Goal: Information Seeking & Learning: Find specific fact

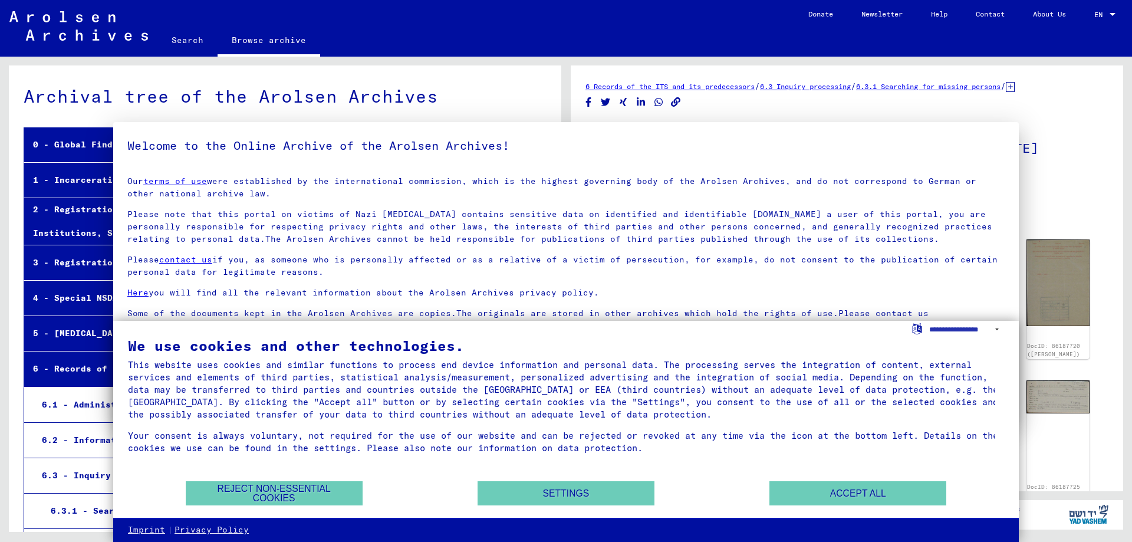
scroll to position [8179, 0]
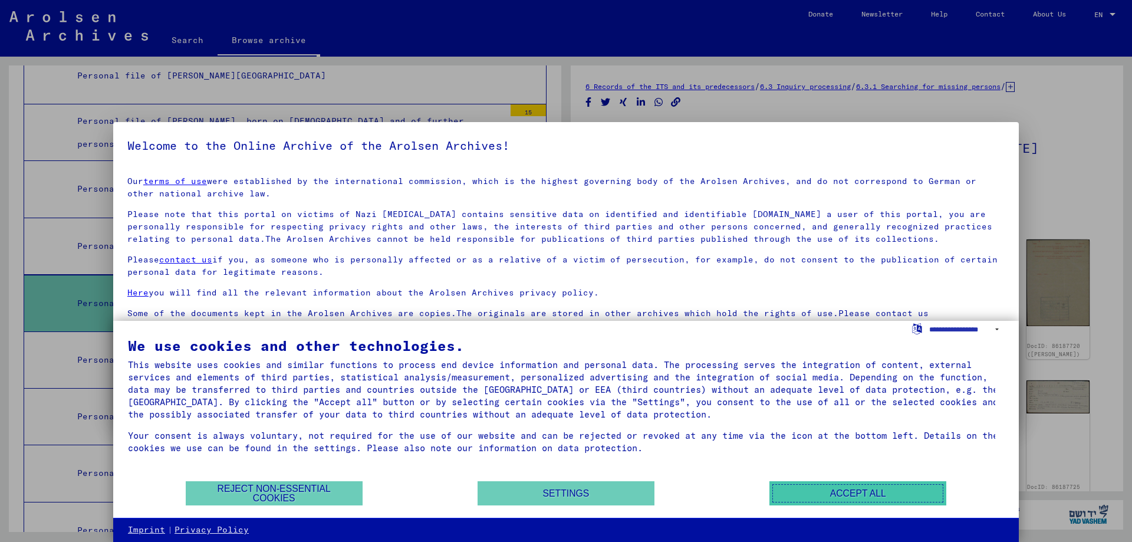
click at [882, 491] on button "Accept all" at bounding box center [858, 493] width 177 height 24
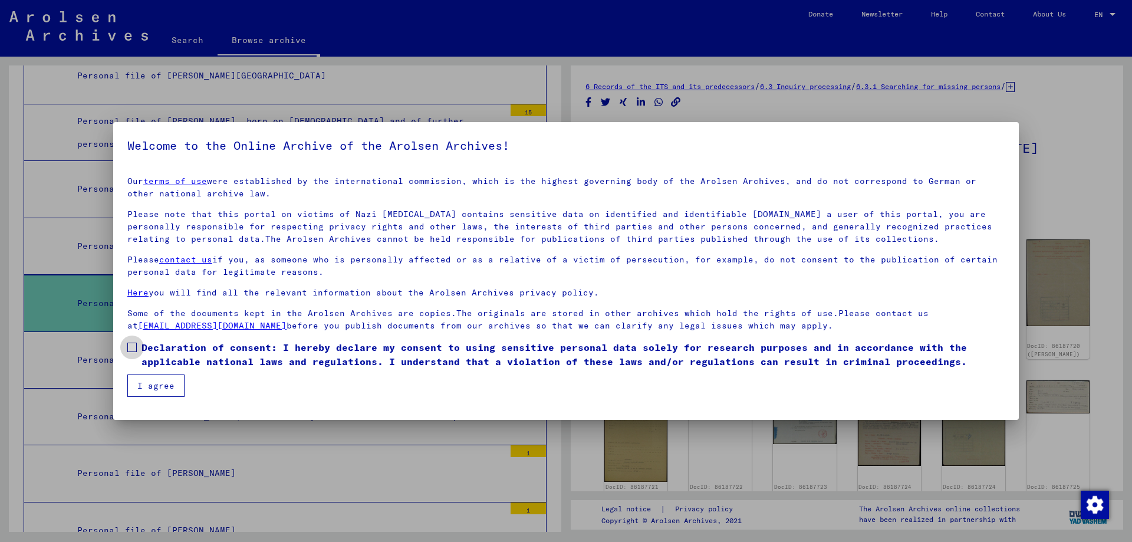
click at [155, 350] on span "Declaration of consent: I hereby declare my consent to using sensitive personal…" at bounding box center [573, 354] width 863 height 28
click at [158, 386] on button "I agree" at bounding box center [155, 386] width 57 height 22
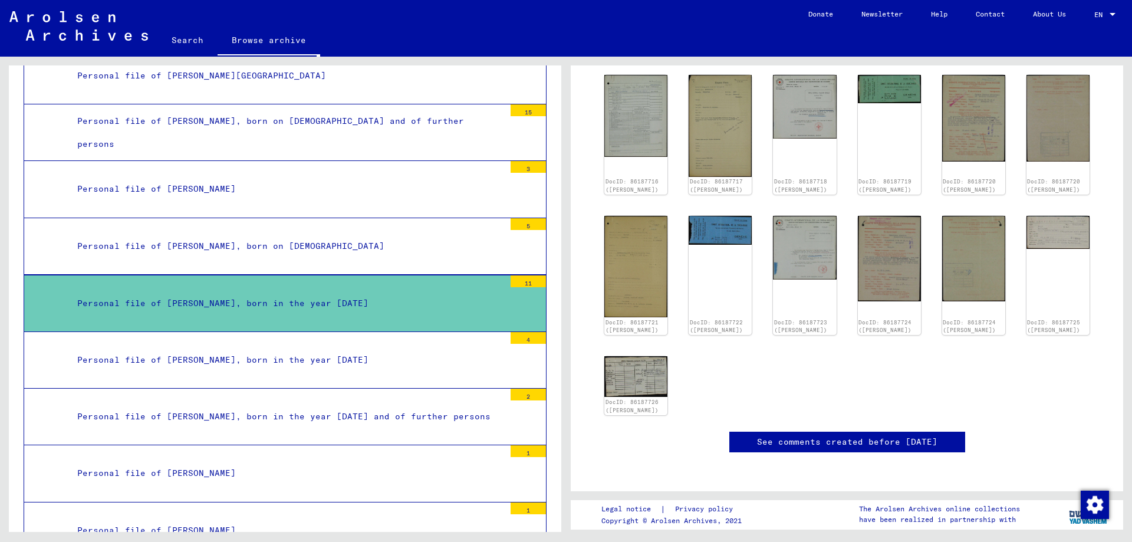
scroll to position [51, 0]
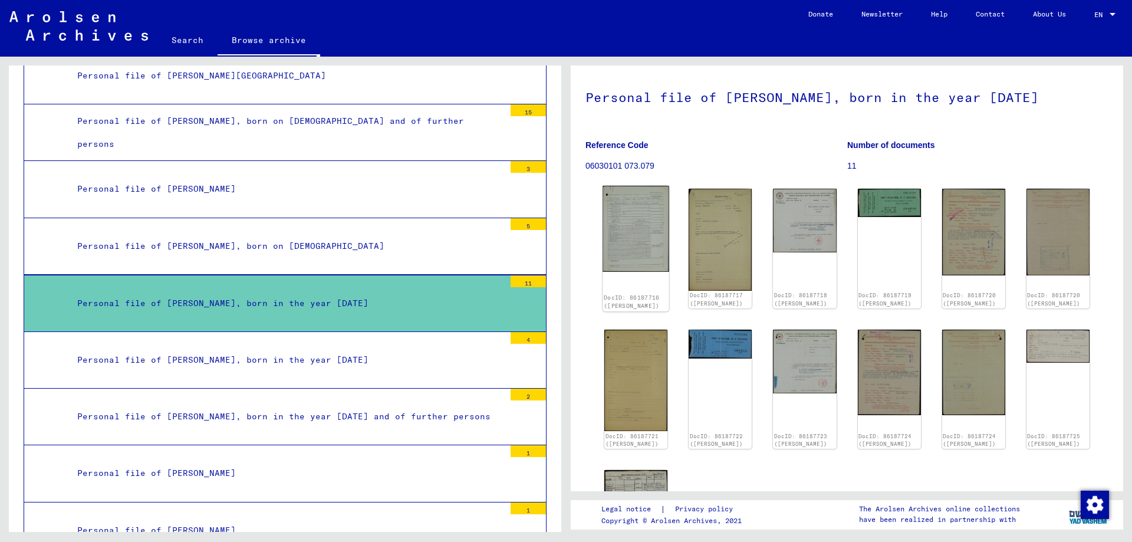
click at [633, 216] on img at bounding box center [636, 229] width 67 height 86
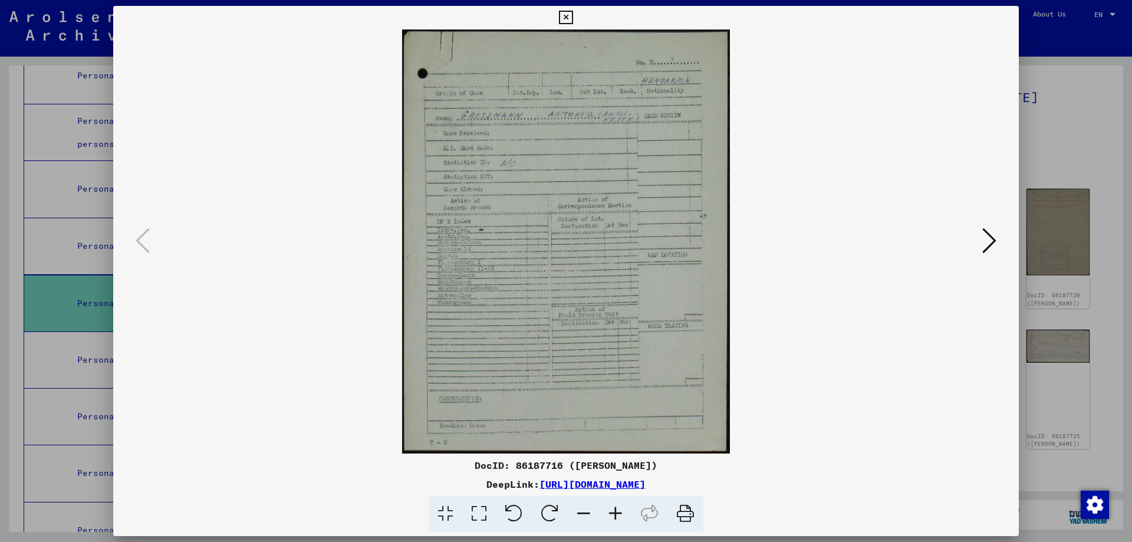
click at [992, 238] on icon at bounding box center [990, 240] width 14 height 28
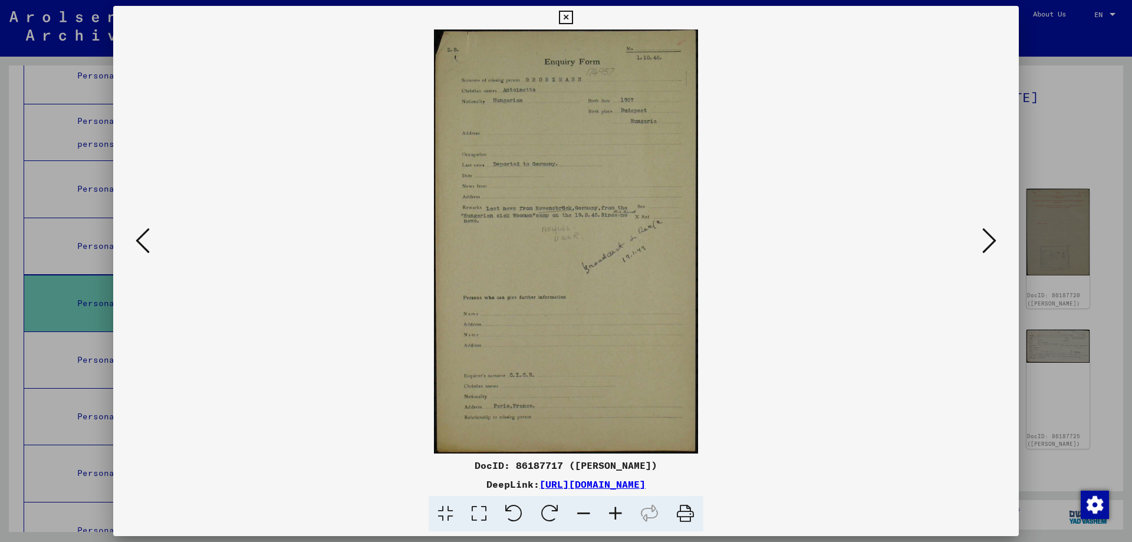
click at [991, 235] on icon at bounding box center [990, 240] width 14 height 28
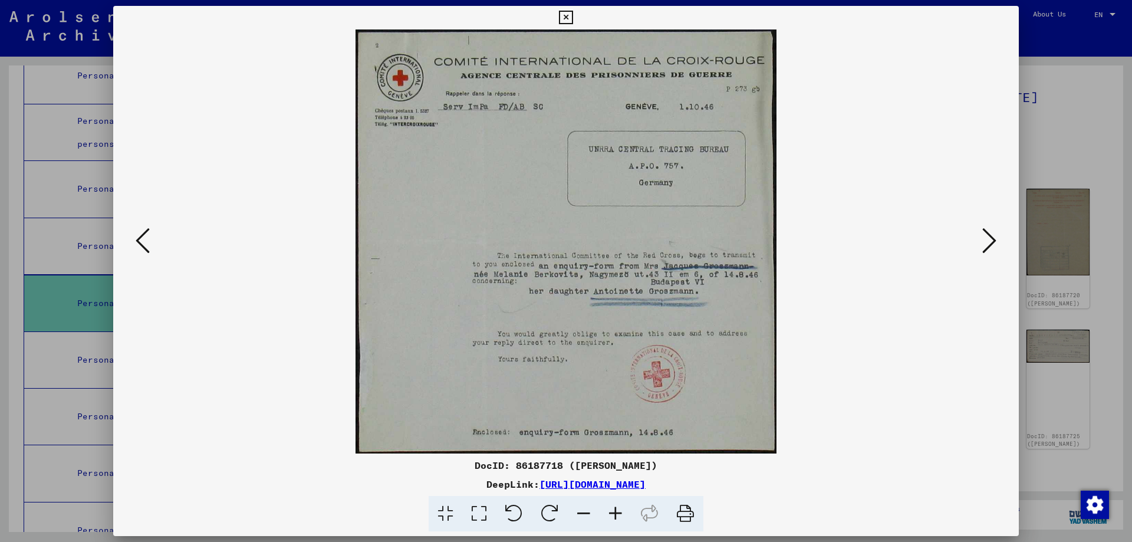
click at [991, 235] on icon at bounding box center [990, 240] width 14 height 28
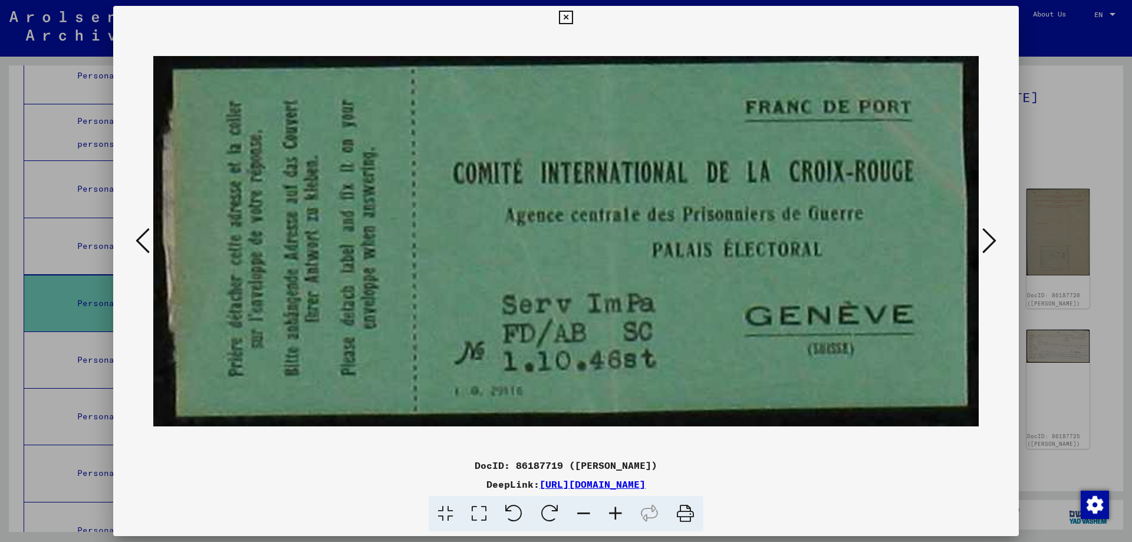
click at [989, 235] on icon at bounding box center [990, 240] width 14 height 28
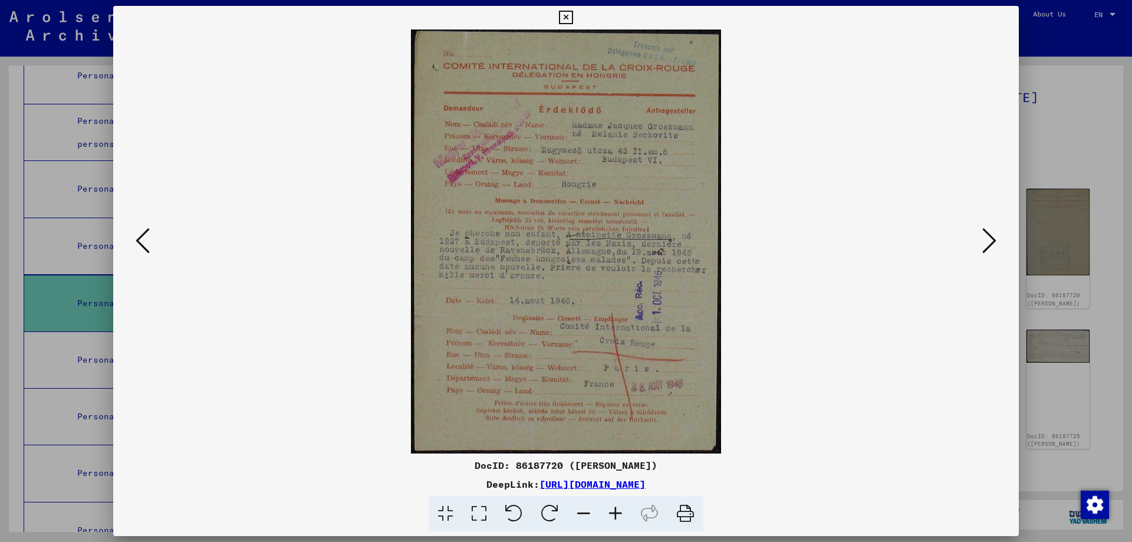
click at [989, 235] on icon at bounding box center [990, 240] width 14 height 28
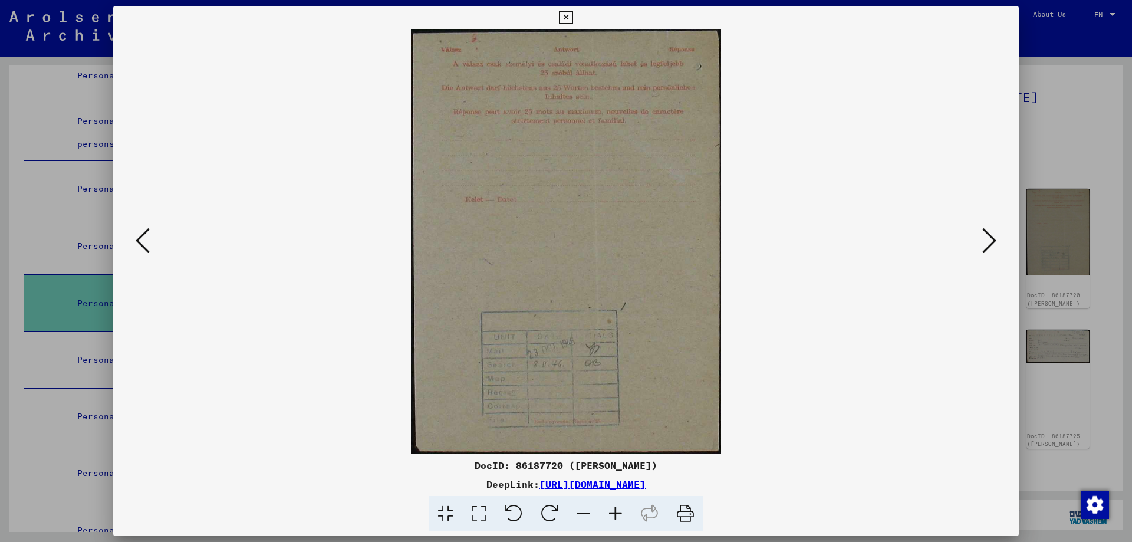
click at [989, 235] on icon at bounding box center [990, 240] width 14 height 28
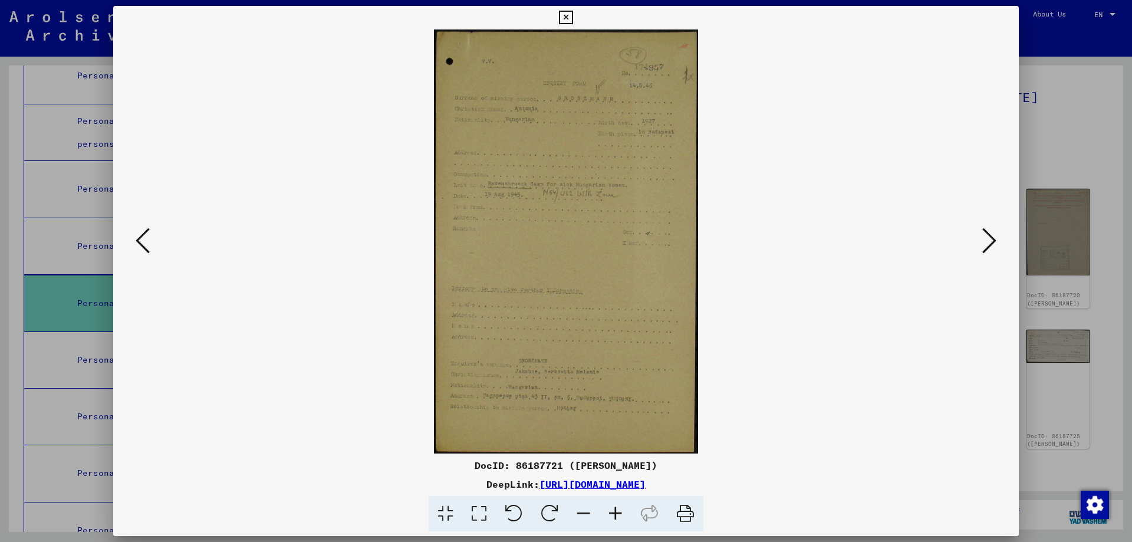
click at [989, 235] on icon at bounding box center [990, 240] width 14 height 28
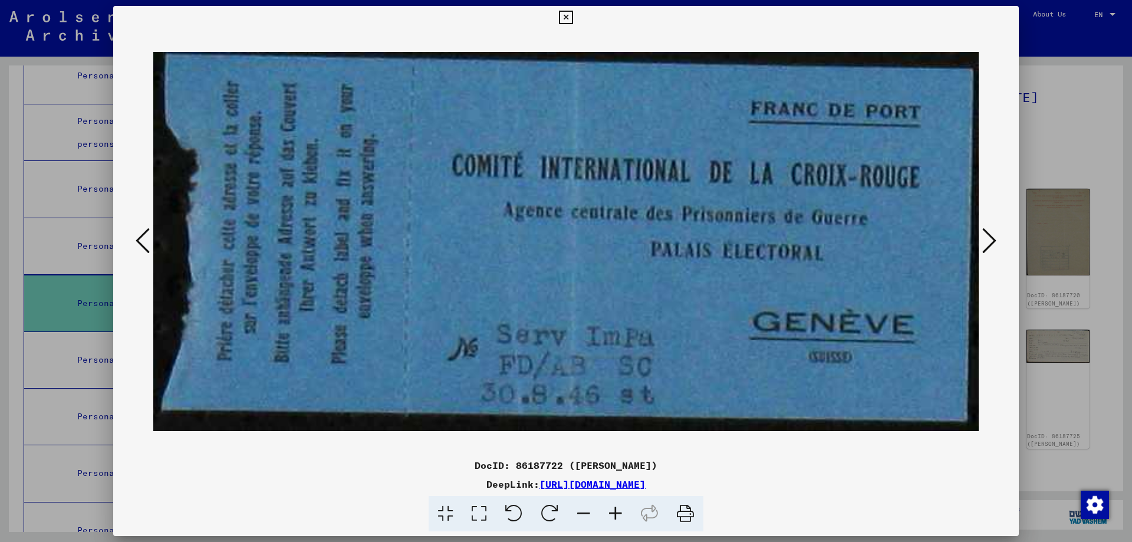
click at [989, 235] on icon at bounding box center [990, 240] width 14 height 28
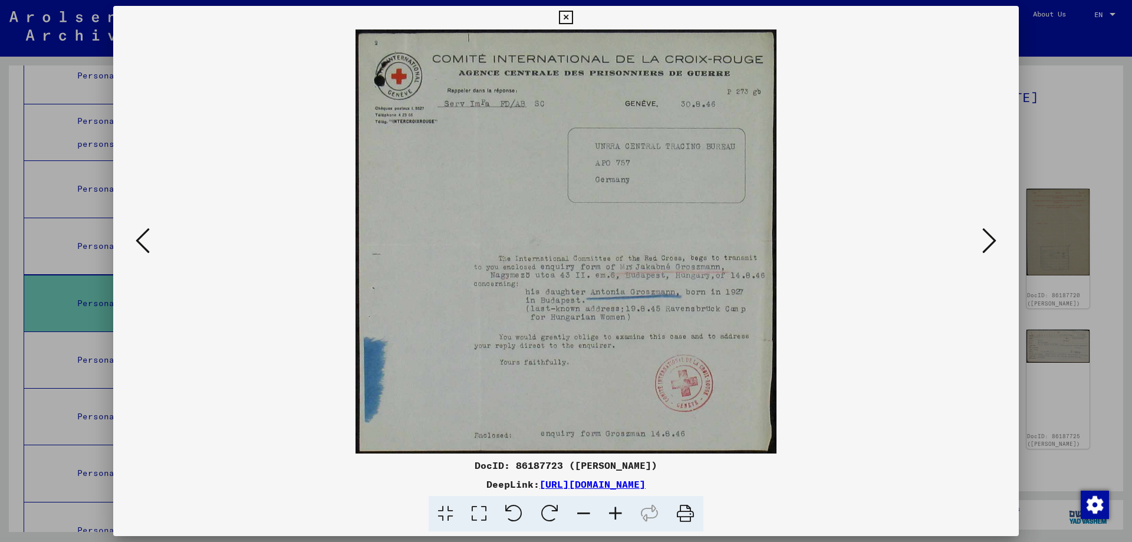
click at [989, 235] on icon at bounding box center [990, 240] width 14 height 28
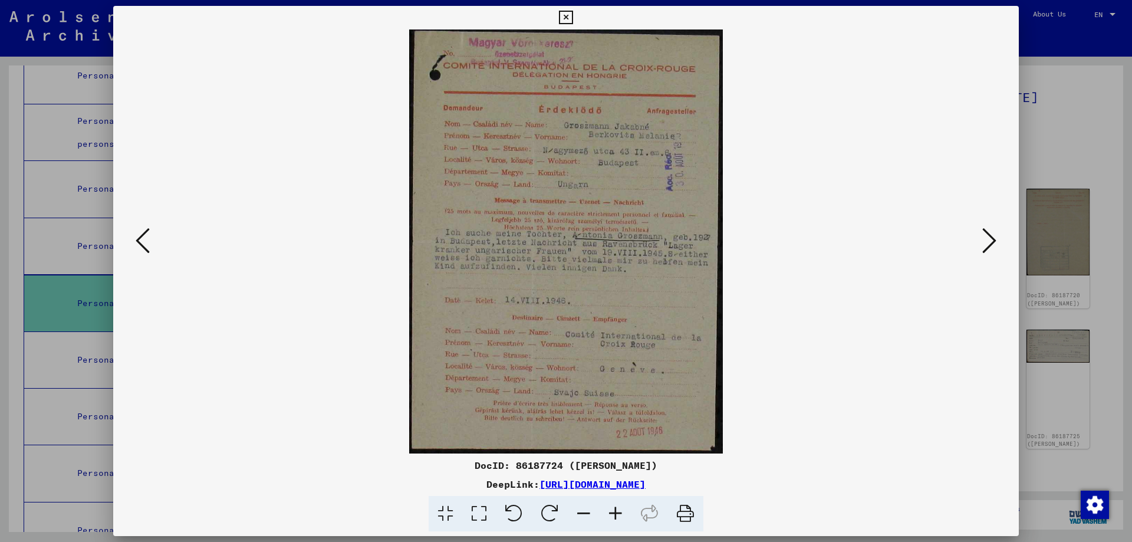
click at [989, 235] on icon at bounding box center [990, 240] width 14 height 28
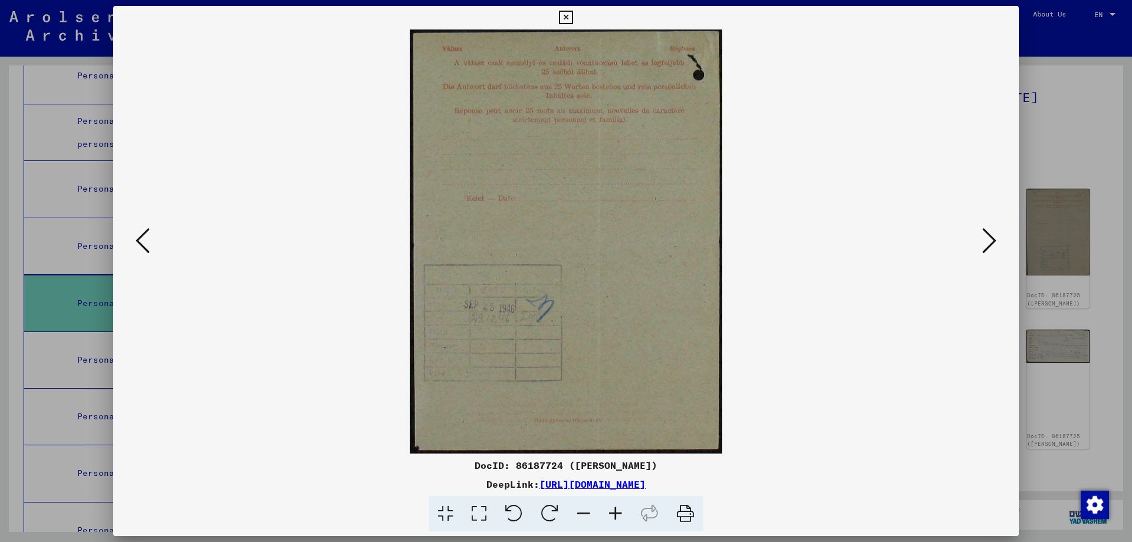
click at [989, 235] on icon at bounding box center [990, 240] width 14 height 28
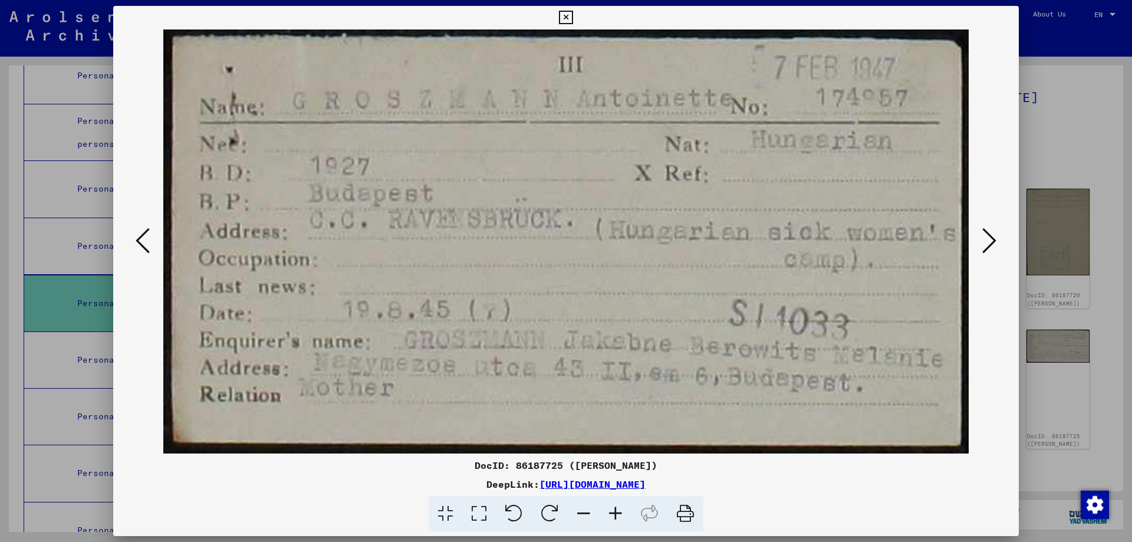
click at [989, 235] on icon at bounding box center [990, 240] width 14 height 28
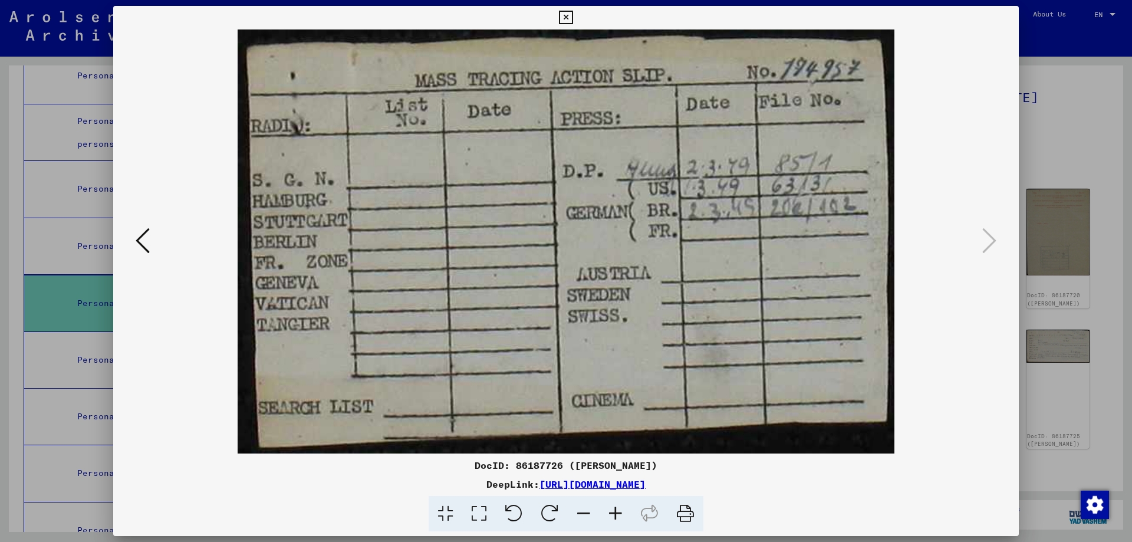
click at [1052, 141] on div at bounding box center [566, 271] width 1132 height 542
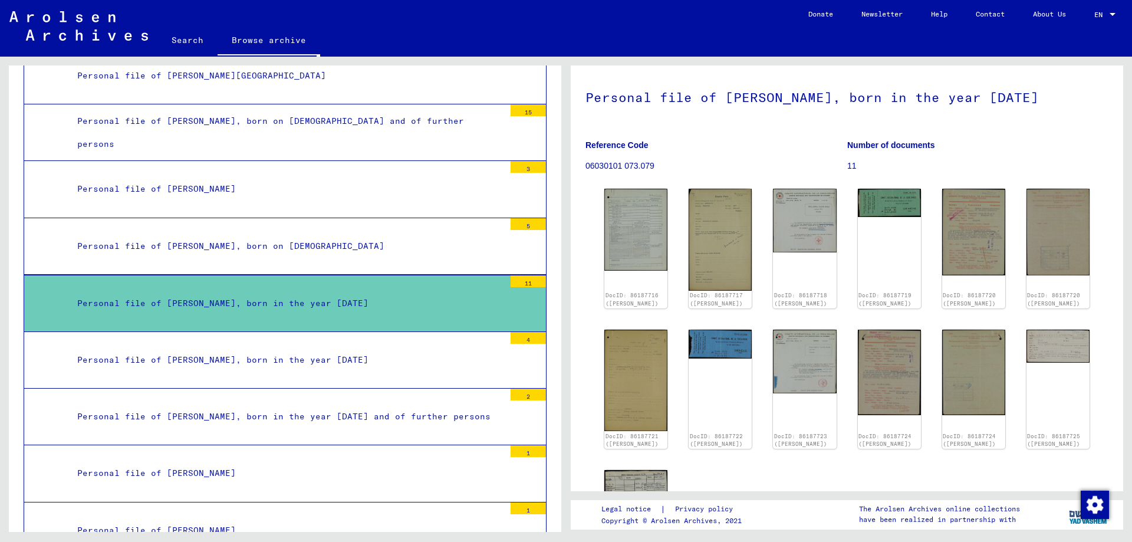
click at [295, 259] on mat-tree-node "Personal file of [PERSON_NAME], born on [DEMOGRAPHIC_DATA] 5" at bounding box center [285, 246] width 523 height 57
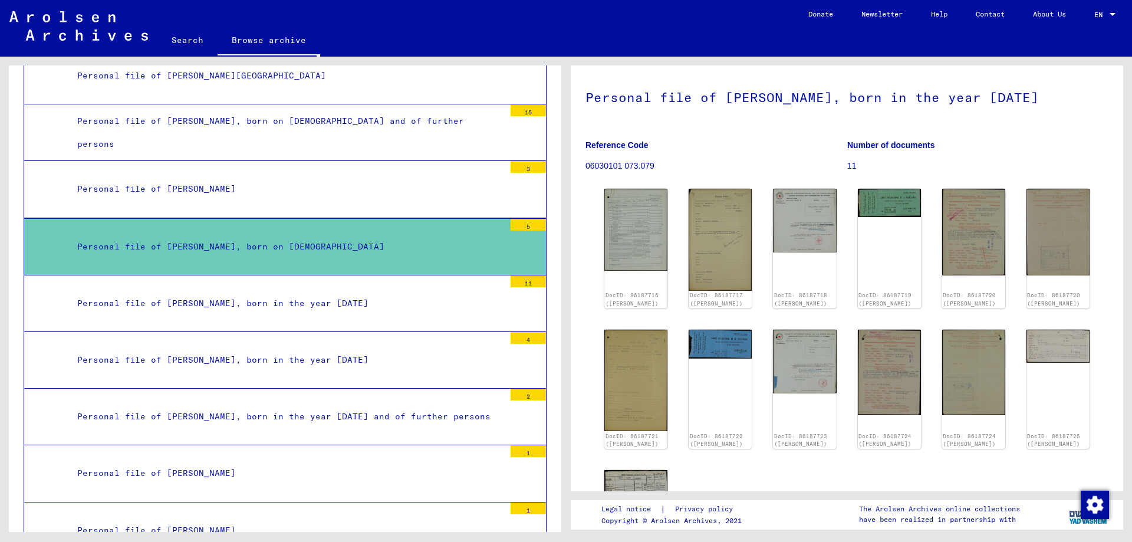
click at [331, 283] on mat-tree-node "Personal file of [PERSON_NAME], born in the year [DATE] 11" at bounding box center [285, 303] width 523 height 57
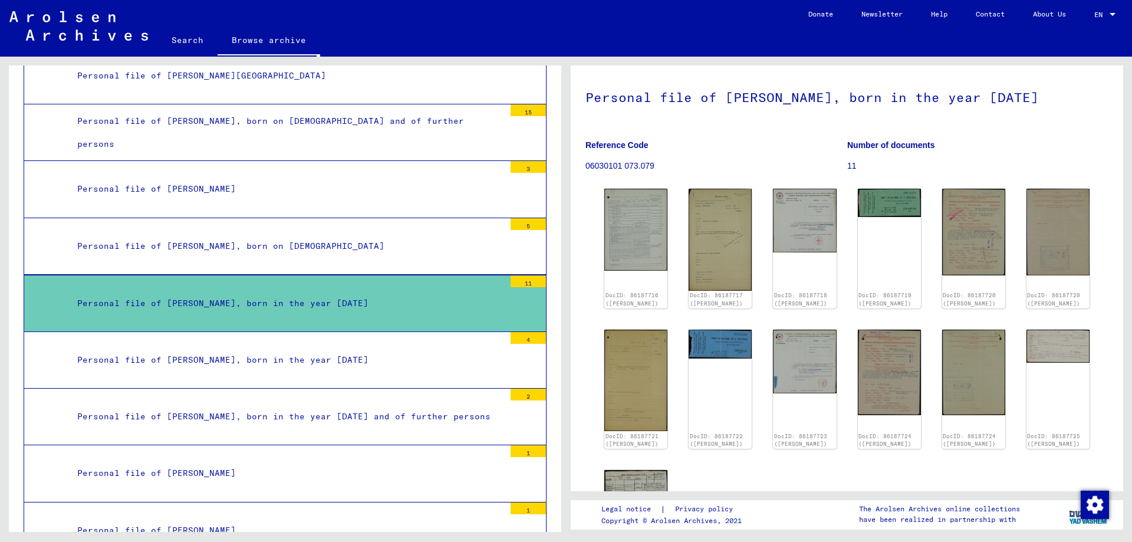
click at [341, 216] on mat-tree-node "Personal file of [PERSON_NAME] 3" at bounding box center [285, 189] width 523 height 57
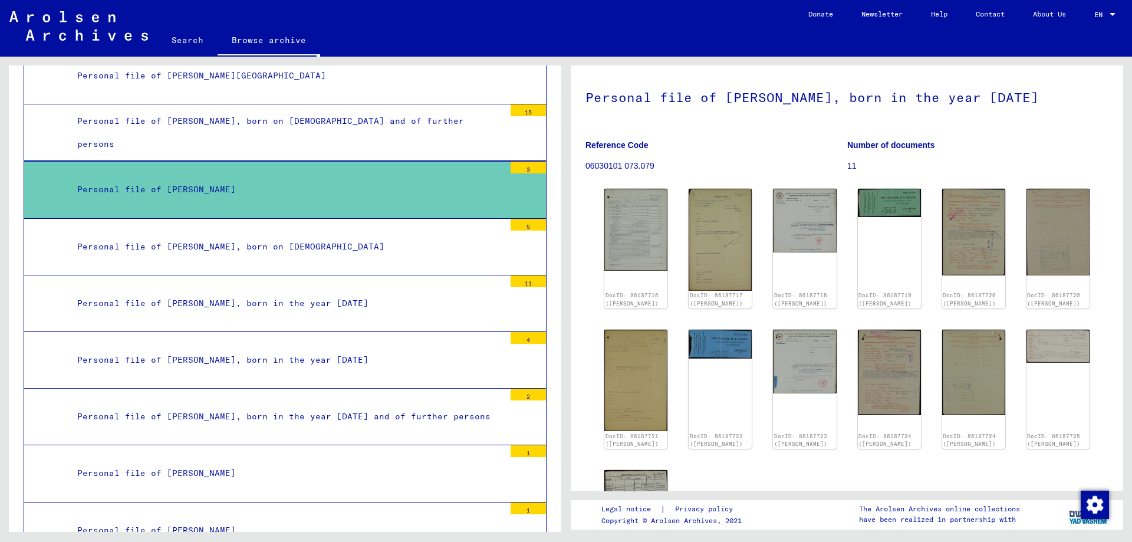
click at [277, 255] on div "Personal file of [PERSON_NAME], born on [DEMOGRAPHIC_DATA]" at bounding box center [286, 246] width 436 height 23
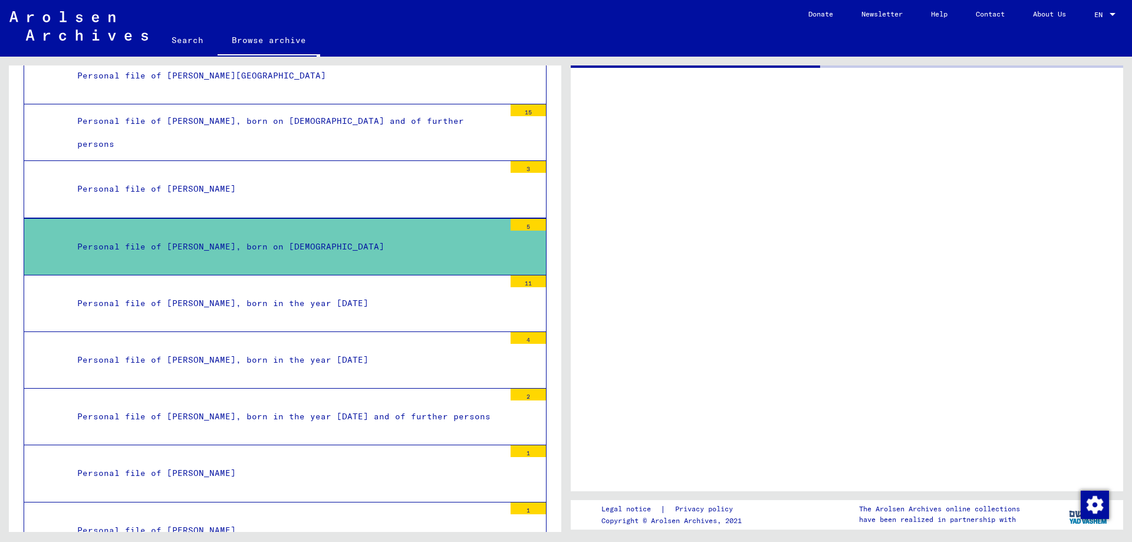
click at [263, 248] on div "Personal file of [PERSON_NAME], born on [DEMOGRAPHIC_DATA]" at bounding box center [286, 246] width 436 height 23
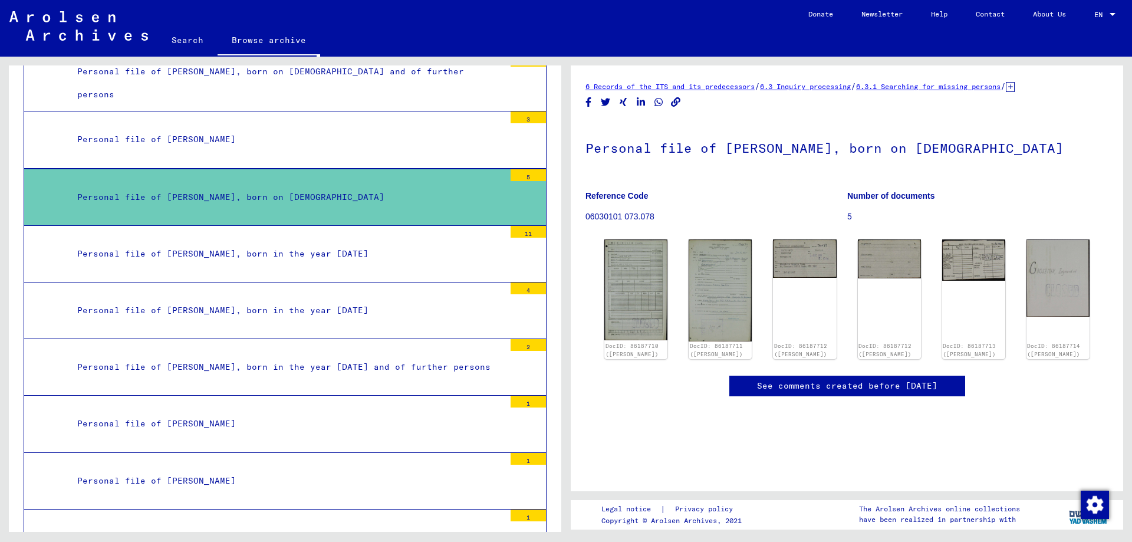
scroll to position [8238, 0]
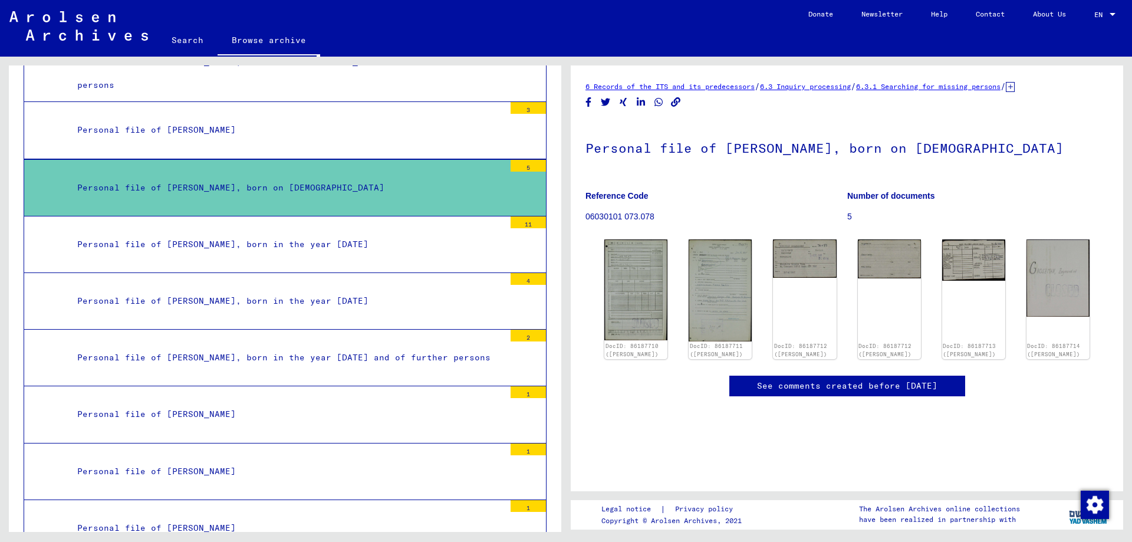
click at [194, 44] on link "Search" at bounding box center [187, 40] width 60 height 28
click at [205, 38] on link "Search" at bounding box center [187, 41] width 60 height 31
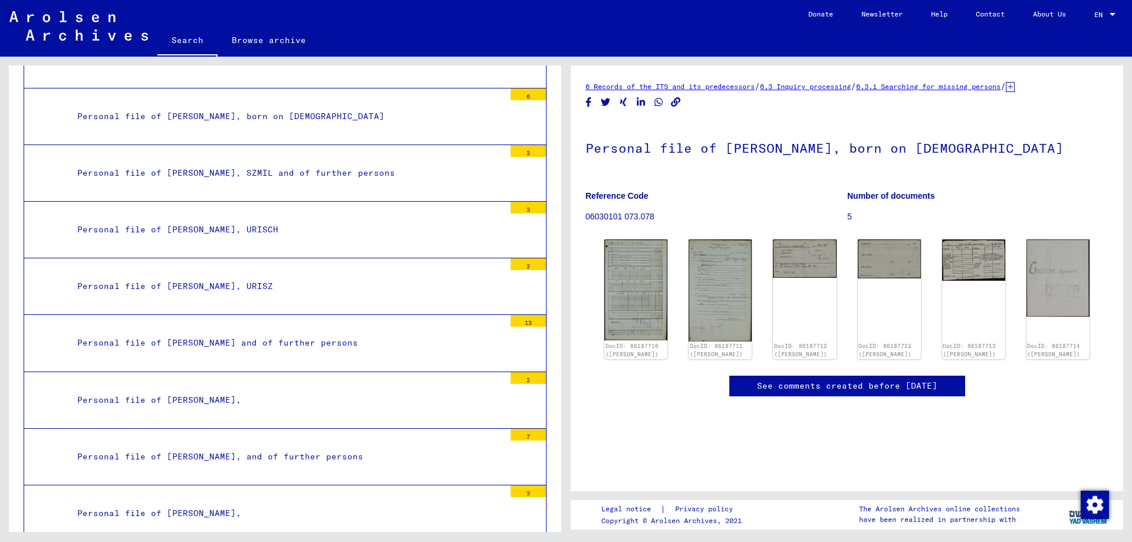
scroll to position [4464, 0]
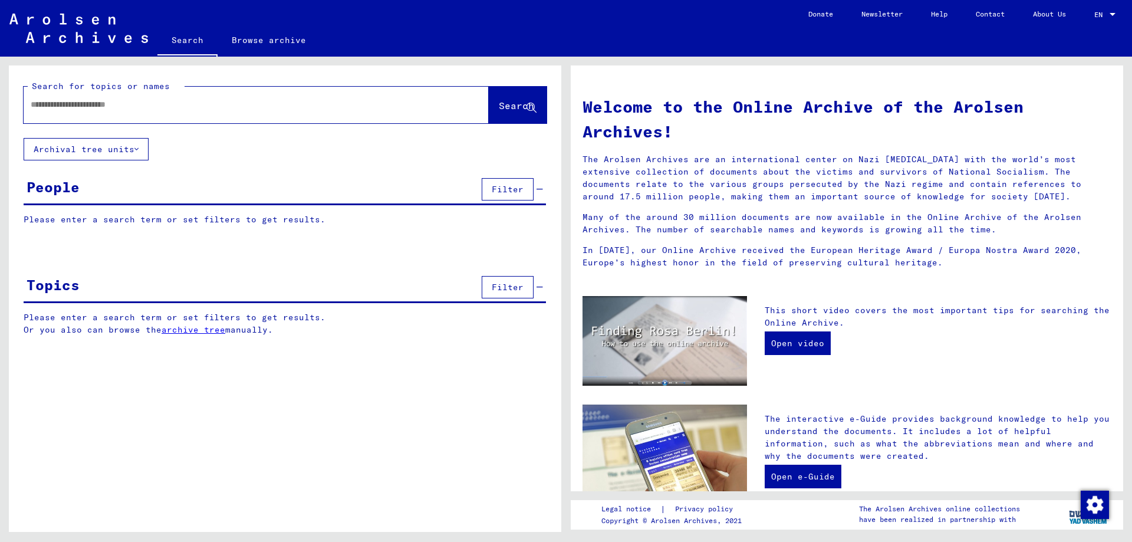
click at [143, 107] on input "text" at bounding box center [242, 104] width 423 height 12
click at [427, 107] on input "text" at bounding box center [242, 104] width 423 height 12
type input "**********"
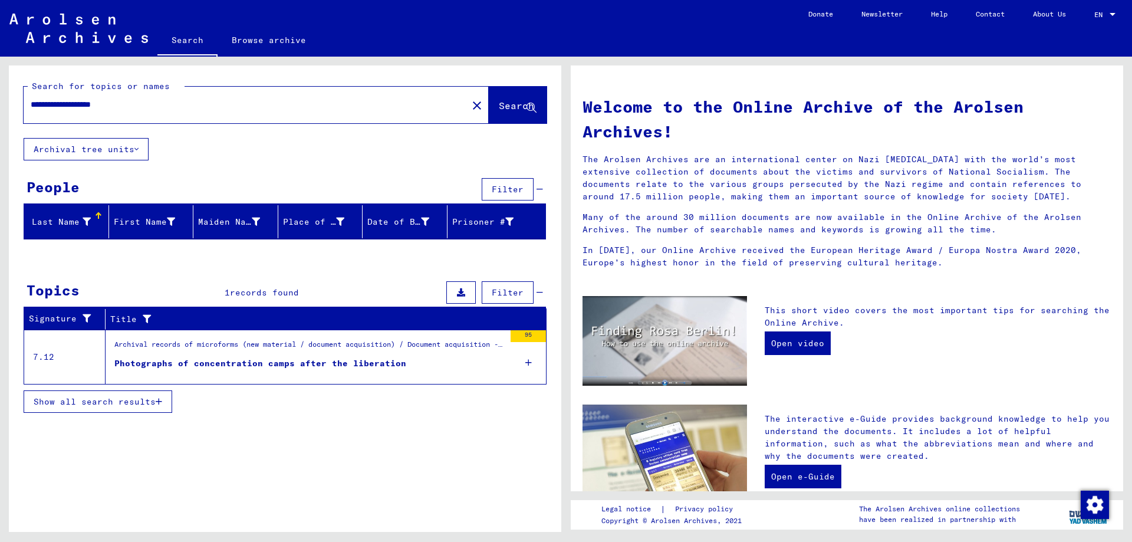
click at [298, 351] on div "Archival records of microforms (new material / document acquisition) / Document…" at bounding box center [309, 347] width 390 height 17
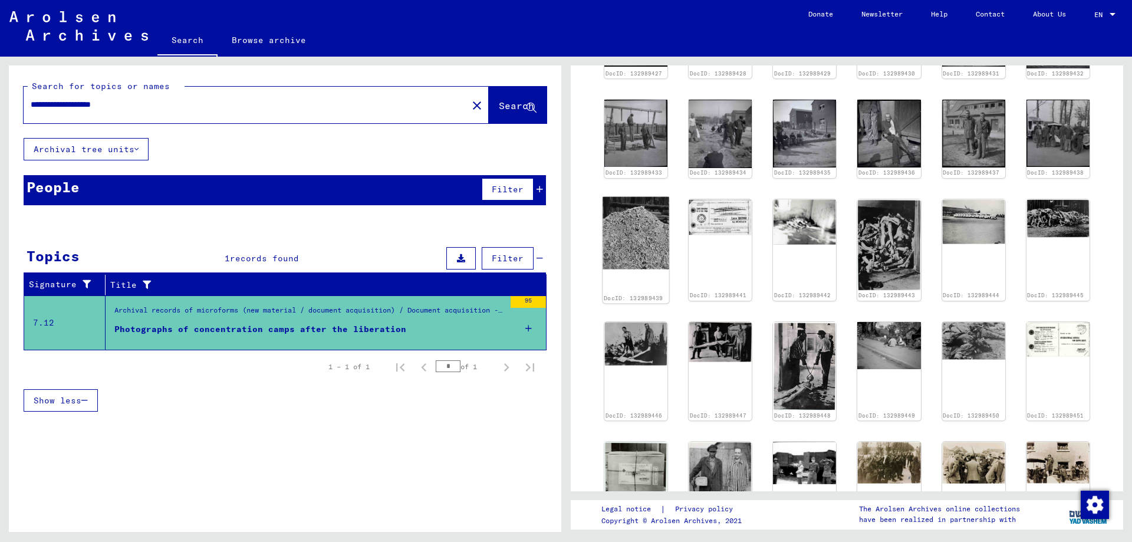
scroll to position [413, 0]
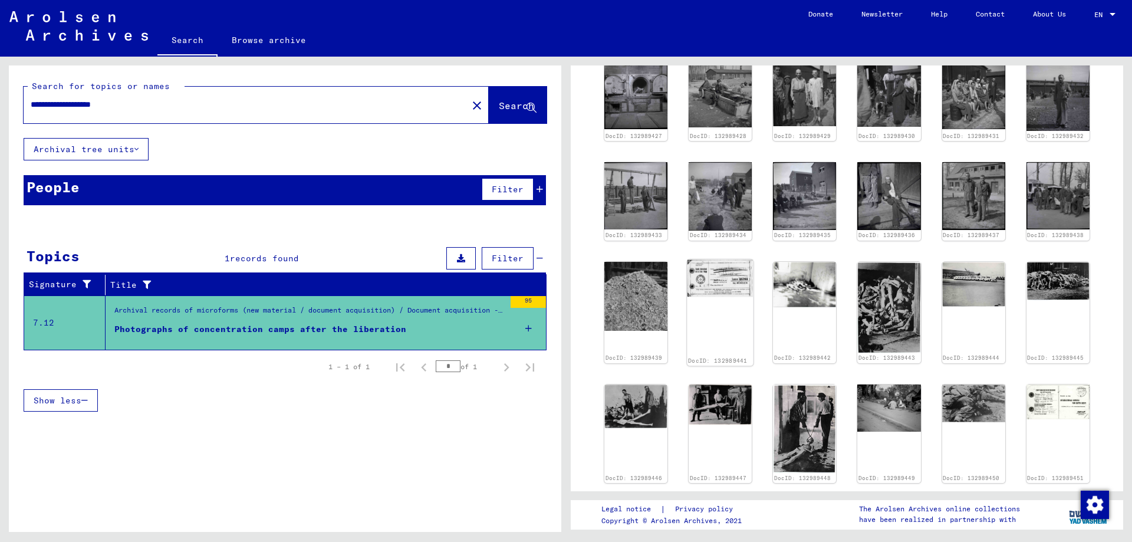
click at [731, 287] on img at bounding box center [720, 278] width 67 height 38
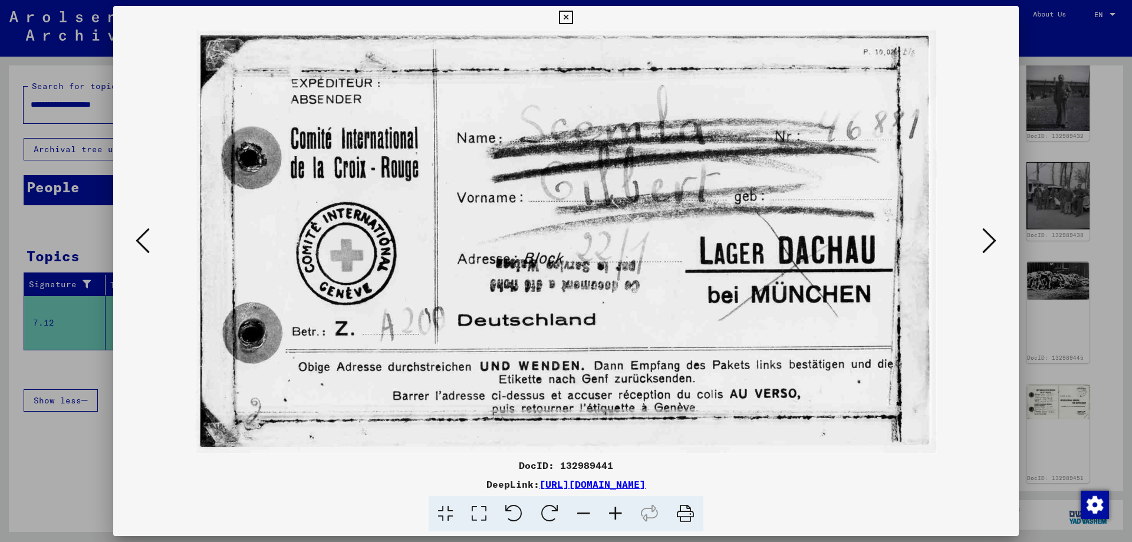
click at [1084, 279] on div at bounding box center [566, 271] width 1132 height 542
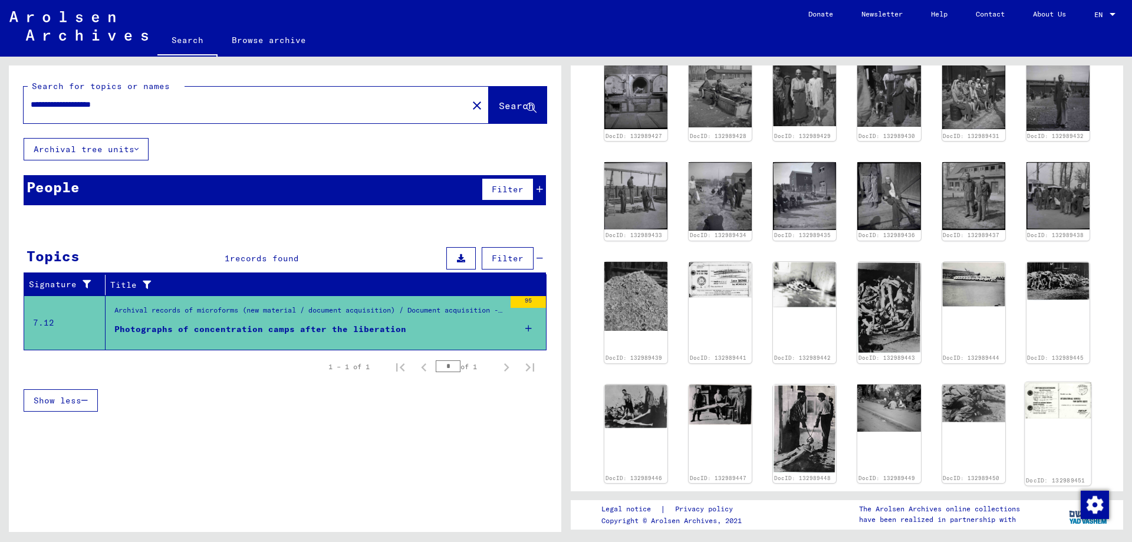
click at [1038, 411] on img at bounding box center [1058, 400] width 67 height 37
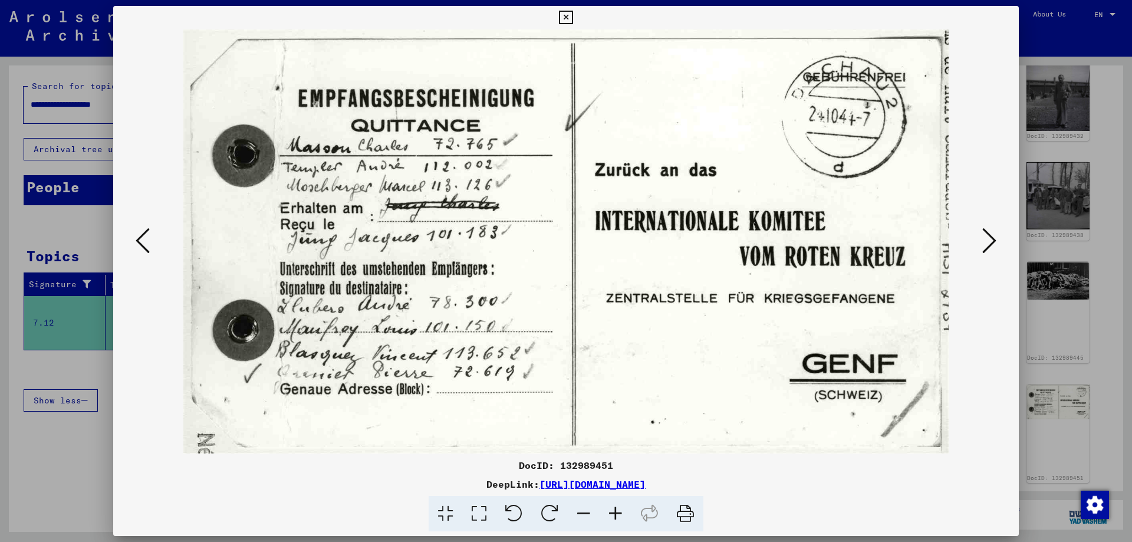
click at [1088, 189] on div at bounding box center [566, 271] width 1132 height 542
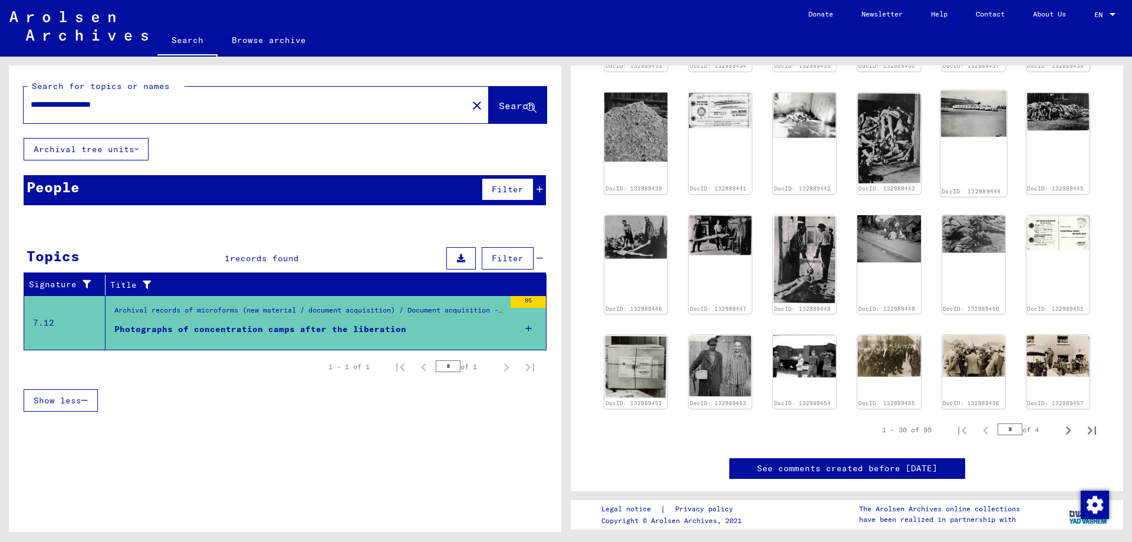
scroll to position [590, 0]
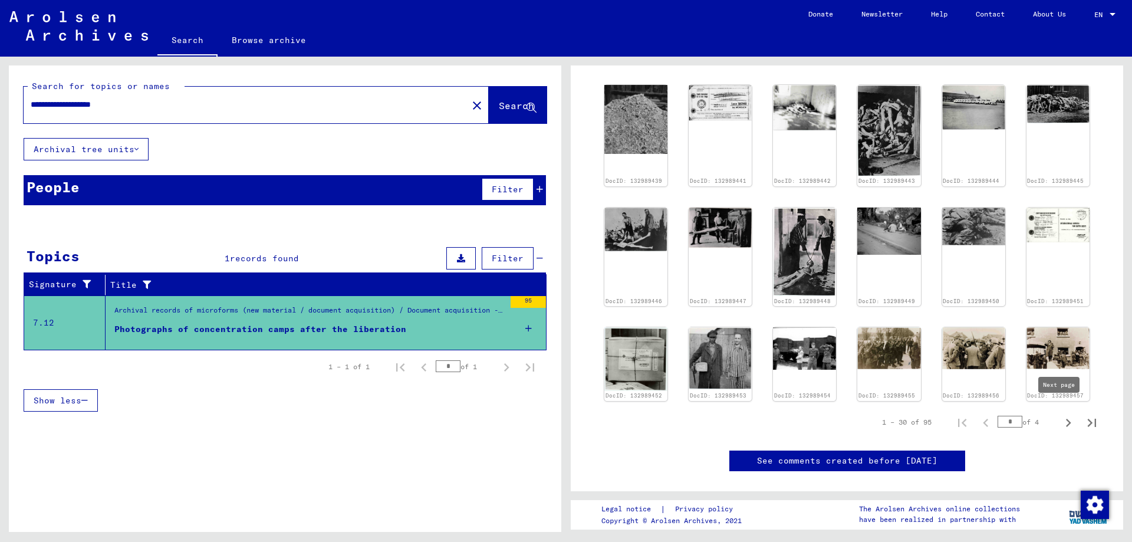
click at [1060, 416] on icon "Next page" at bounding box center [1068, 423] width 17 height 17
type input "*"
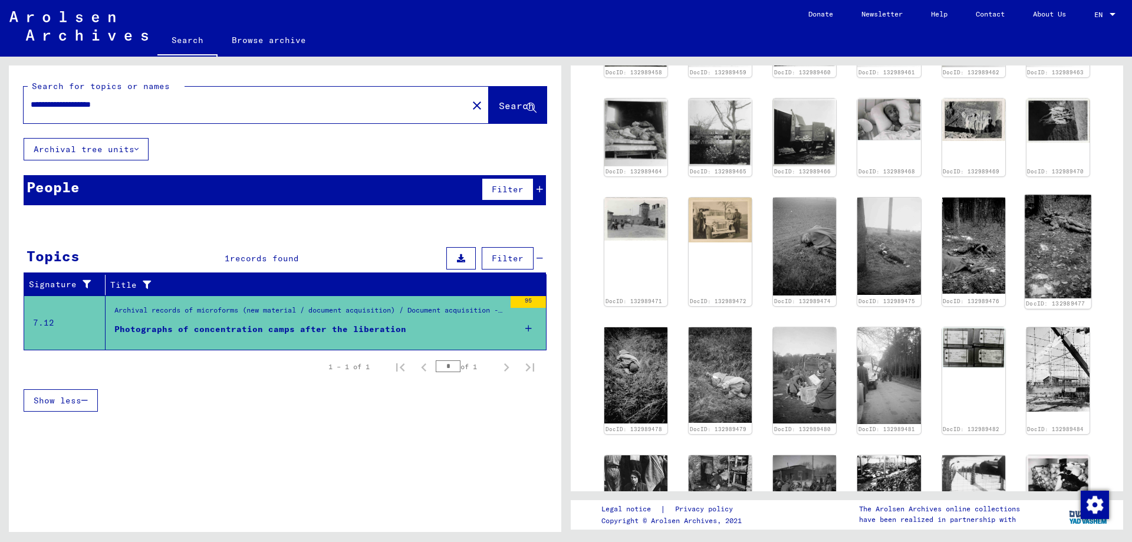
scroll to position [531, 0]
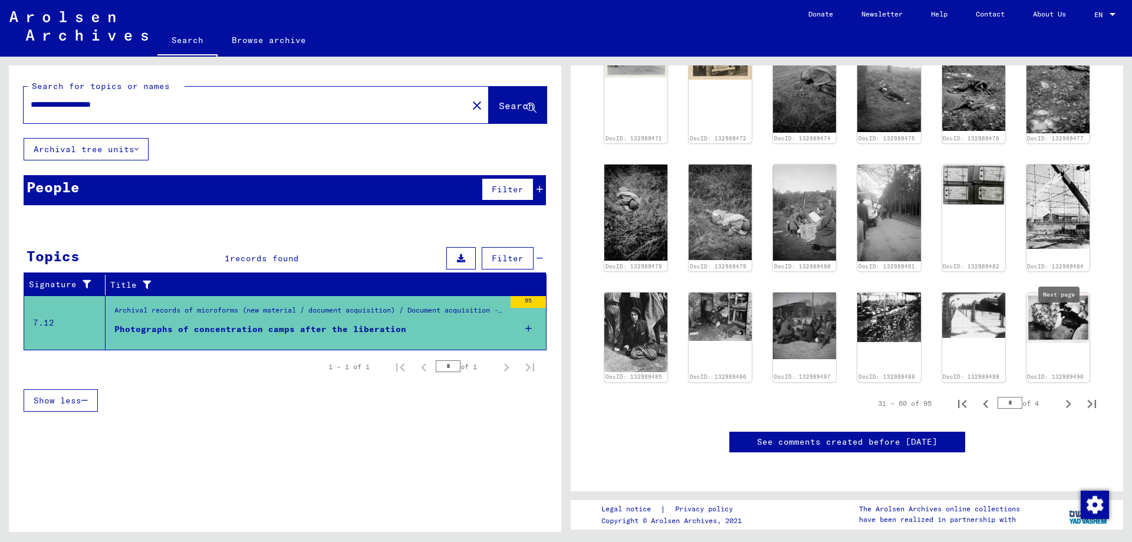
click at [1060, 396] on icon "Next page" at bounding box center [1068, 404] width 17 height 17
type input "*"
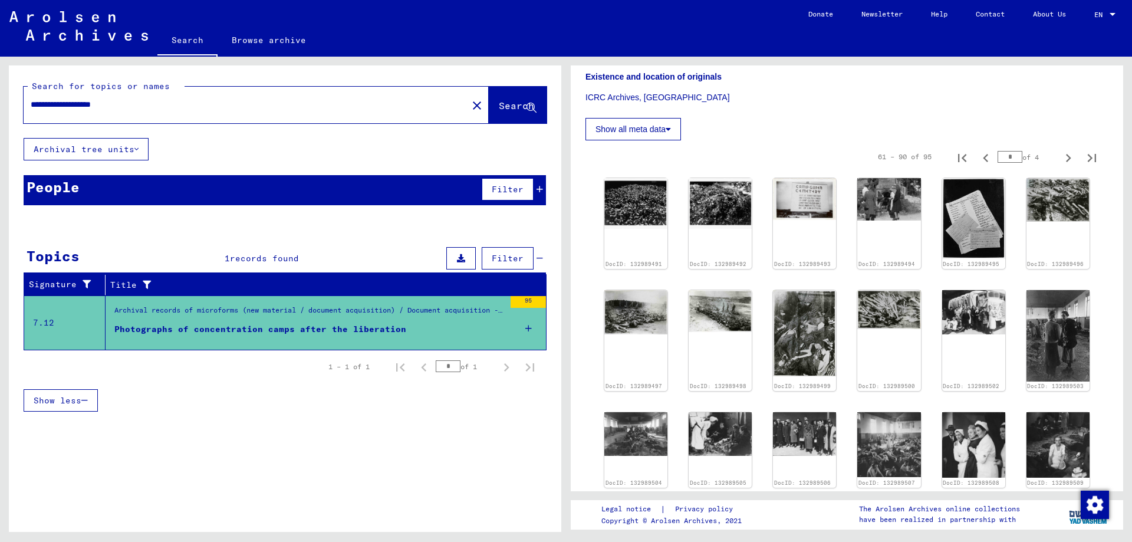
scroll to position [295, 0]
click at [968, 215] on img at bounding box center [974, 218] width 67 height 85
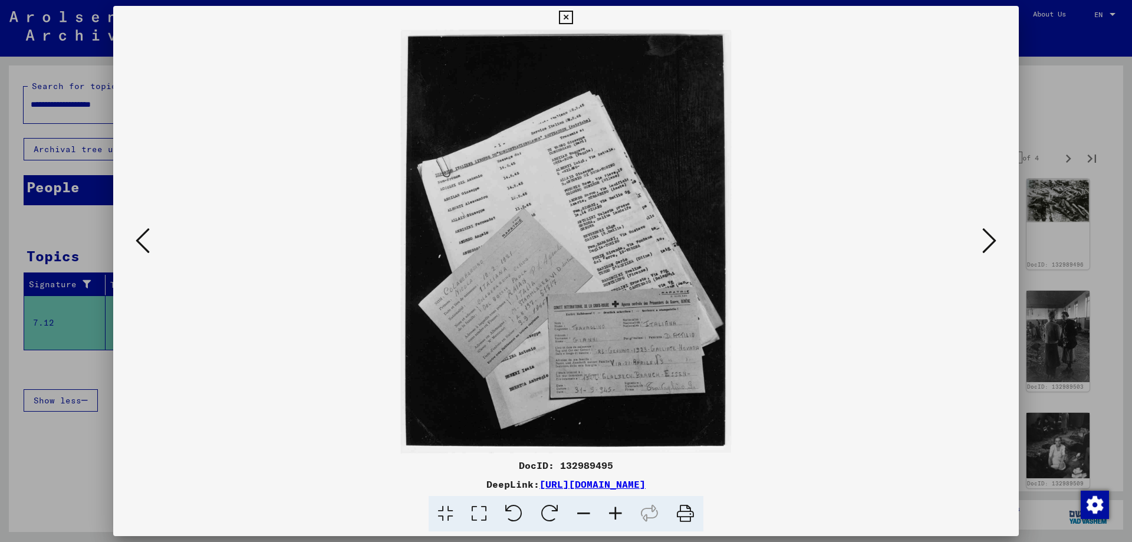
click at [1044, 208] on div at bounding box center [566, 271] width 1132 height 542
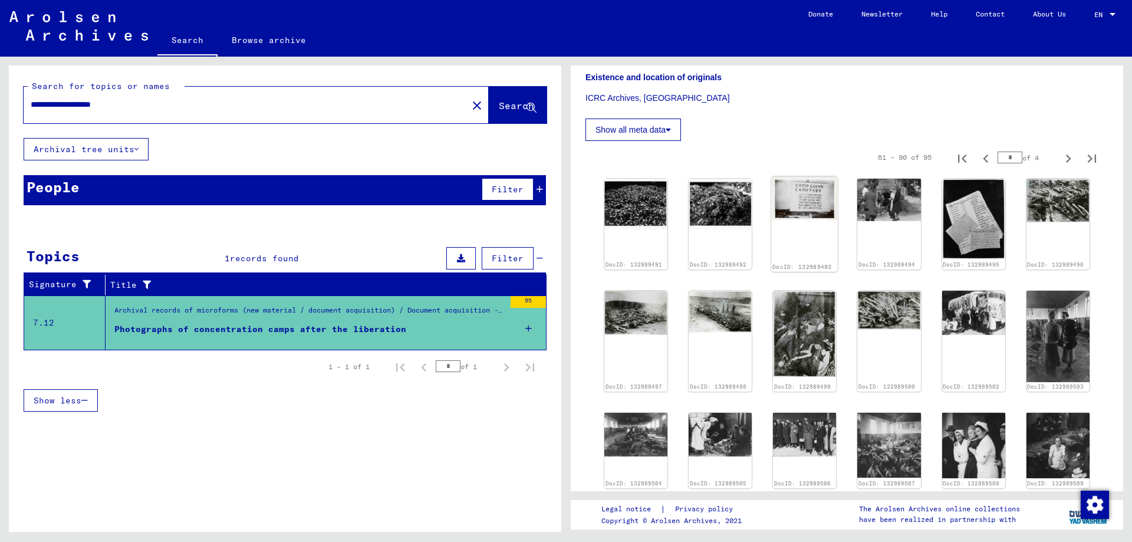
click at [787, 205] on img at bounding box center [805, 198] width 67 height 44
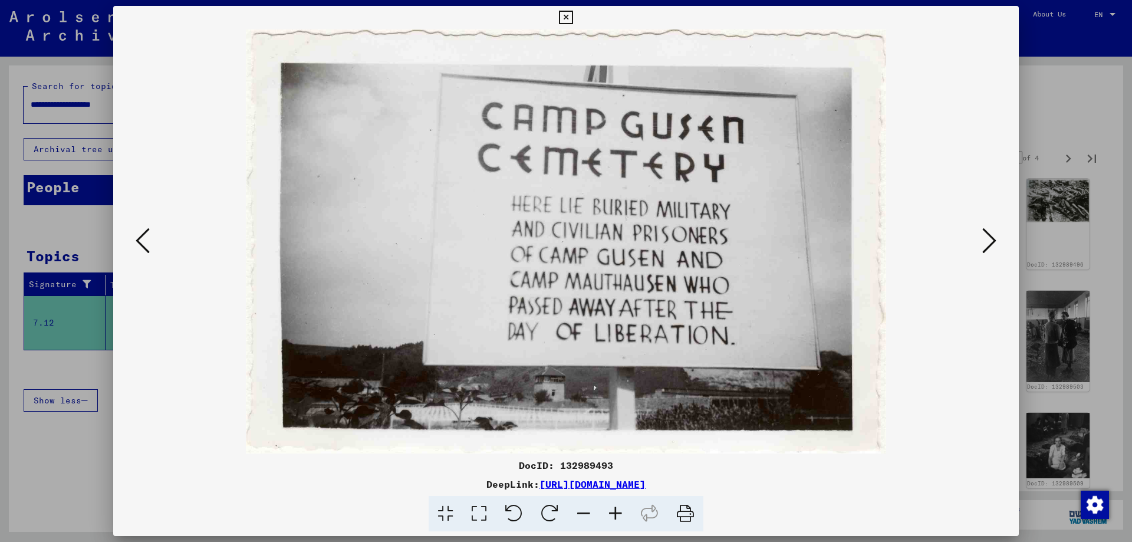
click at [1096, 242] on div at bounding box center [566, 271] width 1132 height 542
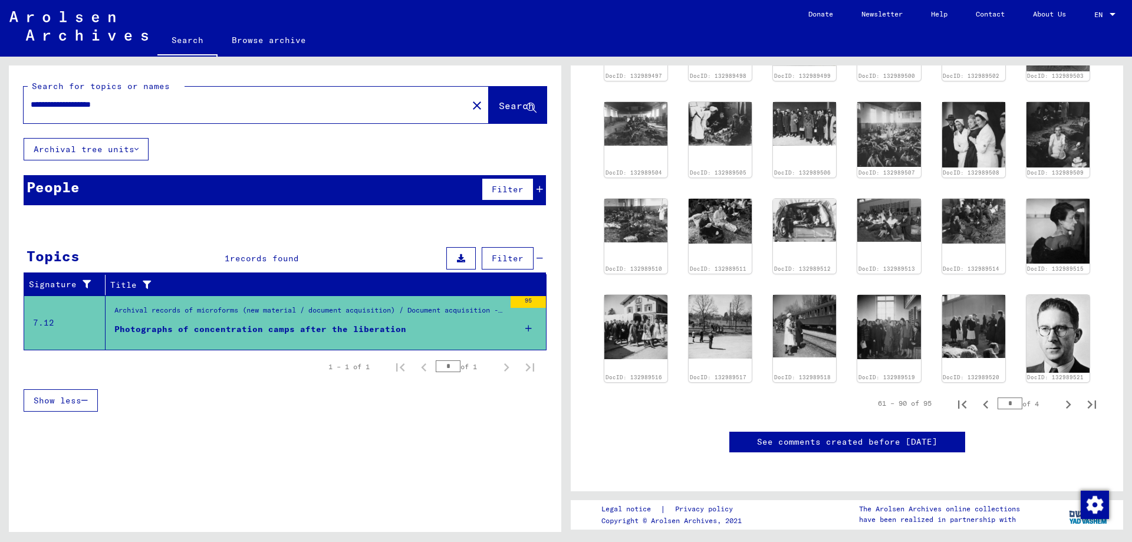
scroll to position [649, 0]
click at [1060, 396] on icon "Next page" at bounding box center [1068, 404] width 17 height 17
type input "*"
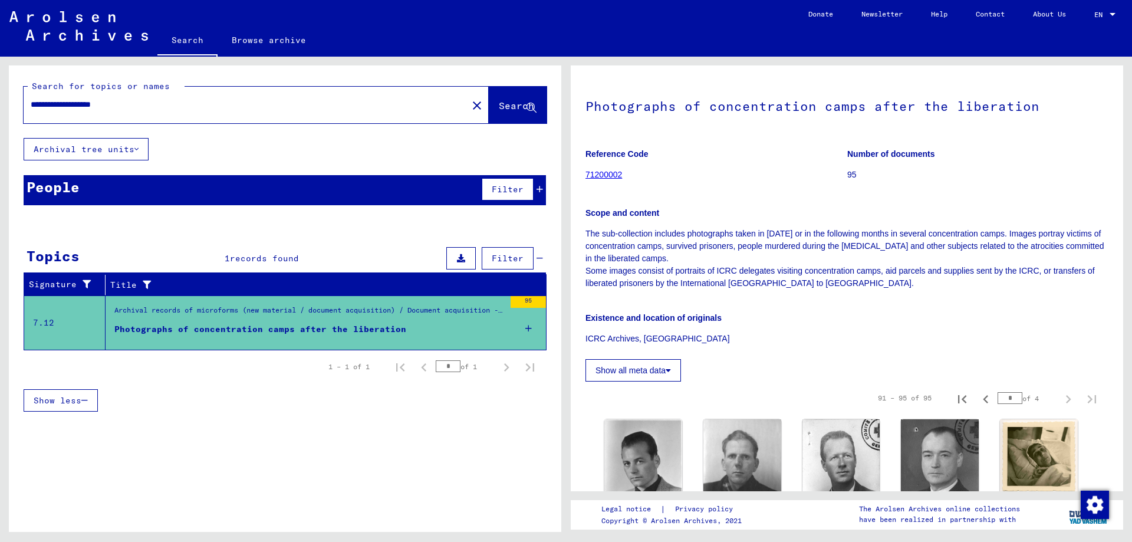
scroll to position [0, 0]
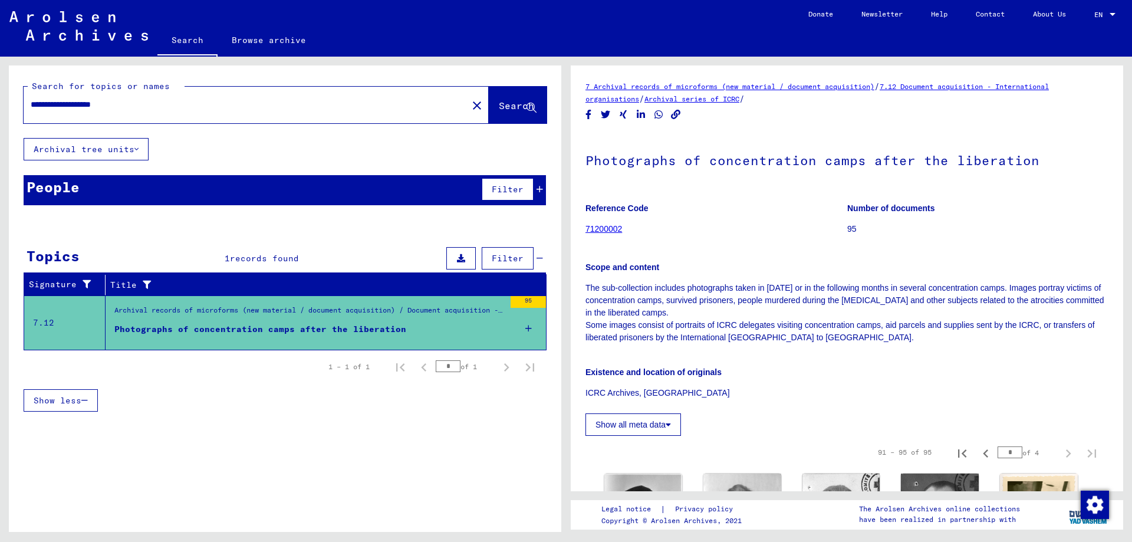
click at [162, 111] on div "**********" at bounding box center [242, 104] width 437 height 27
click at [157, 107] on input "**********" at bounding box center [246, 104] width 430 height 12
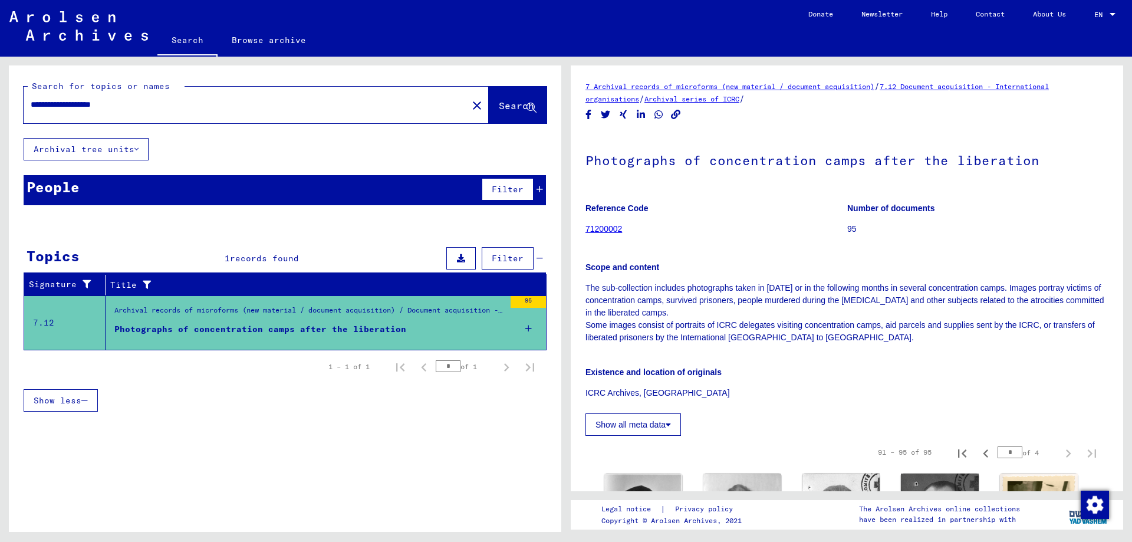
type input "*"
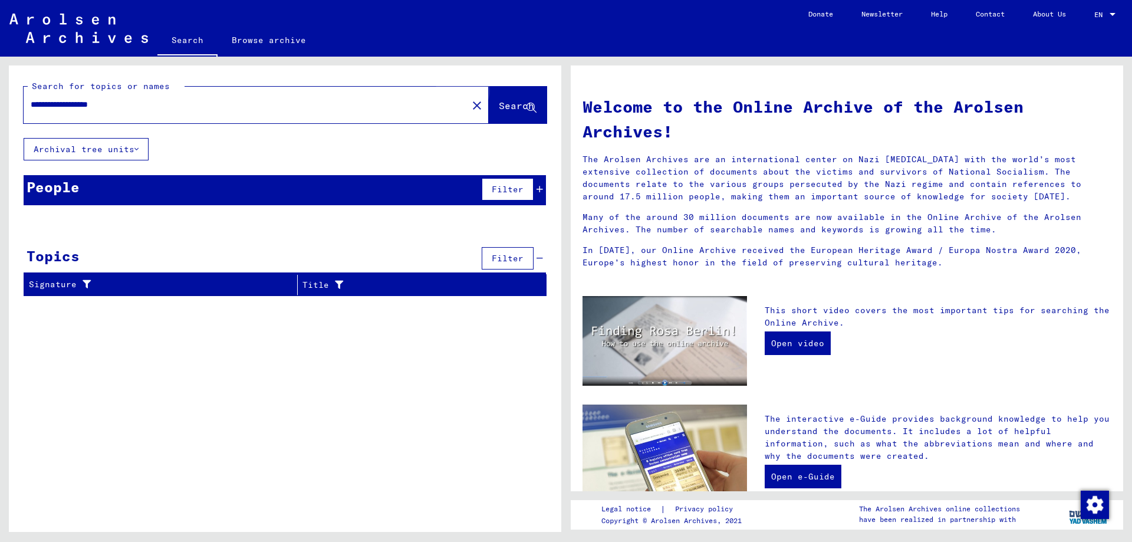
click at [511, 104] on span "Search" at bounding box center [516, 106] width 35 height 12
click at [238, 103] on input "**********" at bounding box center [242, 104] width 423 height 12
type input "**********"
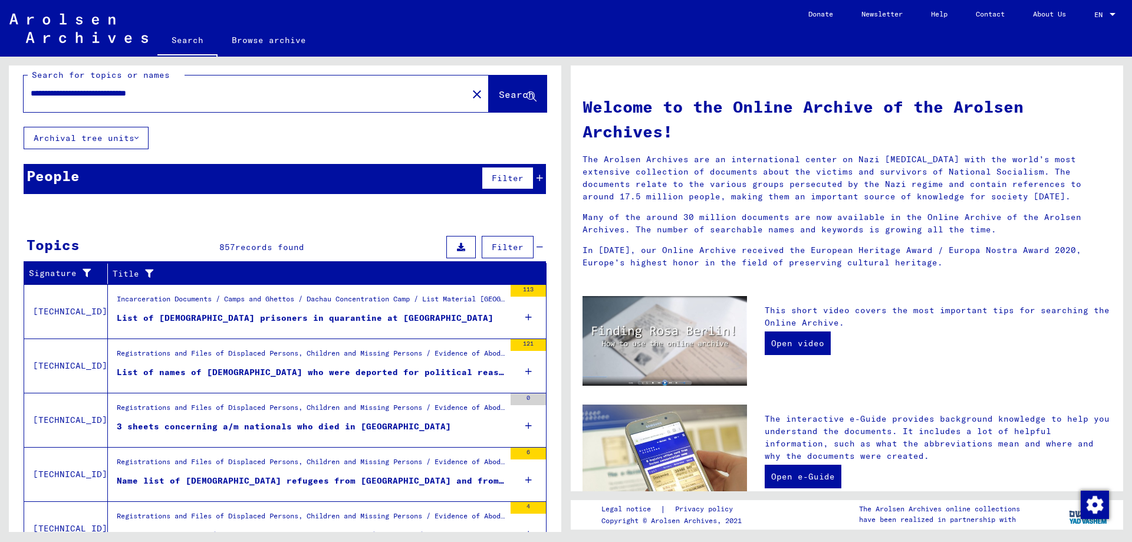
scroll to position [70, 0]
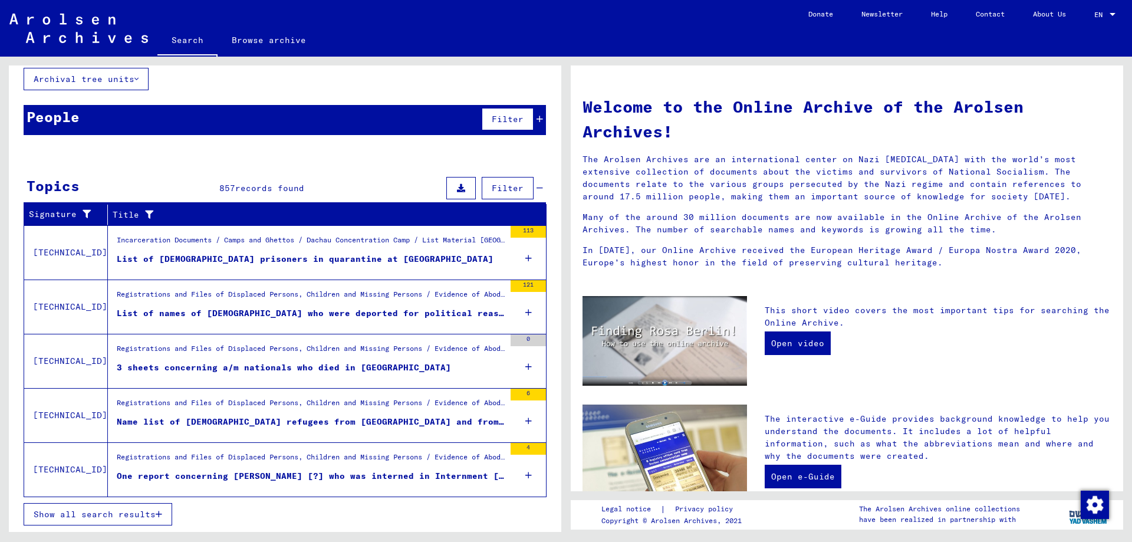
click at [270, 366] on div "3 sheets concerning a/m nationals who died in [GEOGRAPHIC_DATA]" at bounding box center [284, 368] width 334 height 12
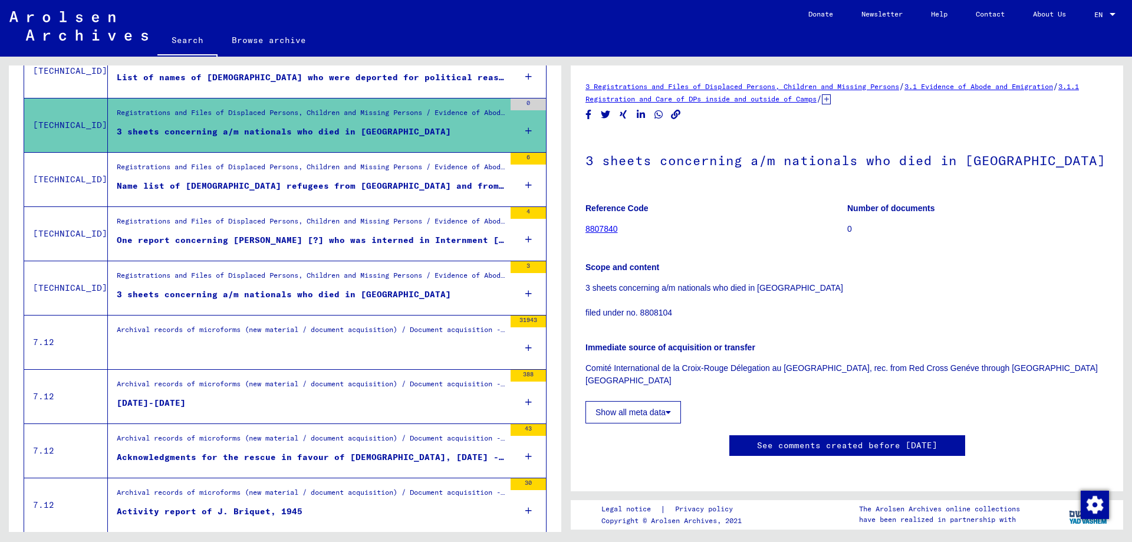
click at [600, 224] on figure "Reference Code 8807840" at bounding box center [716, 220] width 261 height 53
click at [600, 225] on link "8807840" at bounding box center [602, 228] width 32 height 9
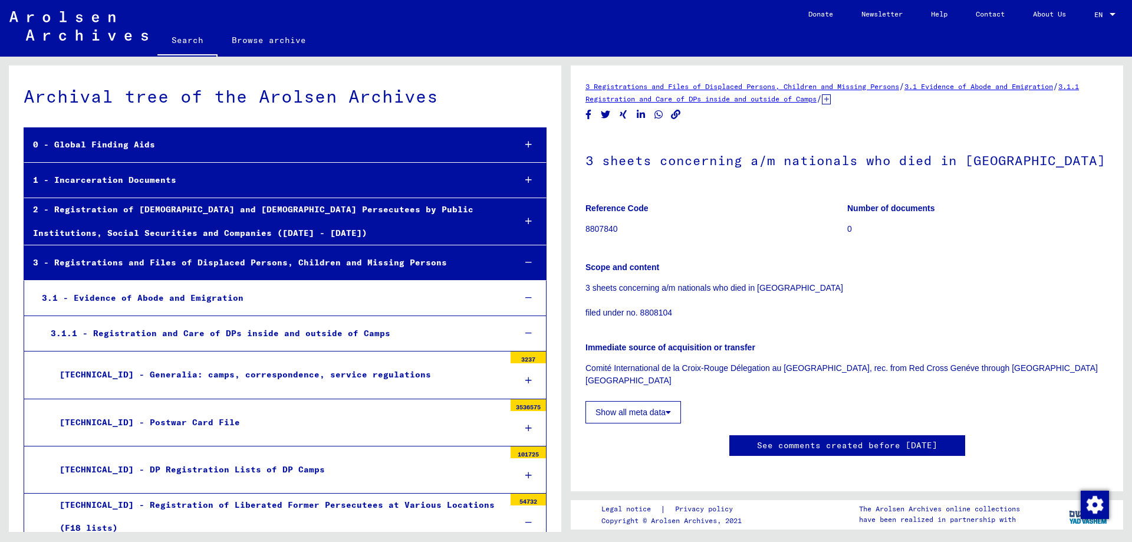
click at [275, 376] on div "[TECHNICAL_ID] - Generalia: camps, correspondence, service regulations" at bounding box center [278, 374] width 454 height 23
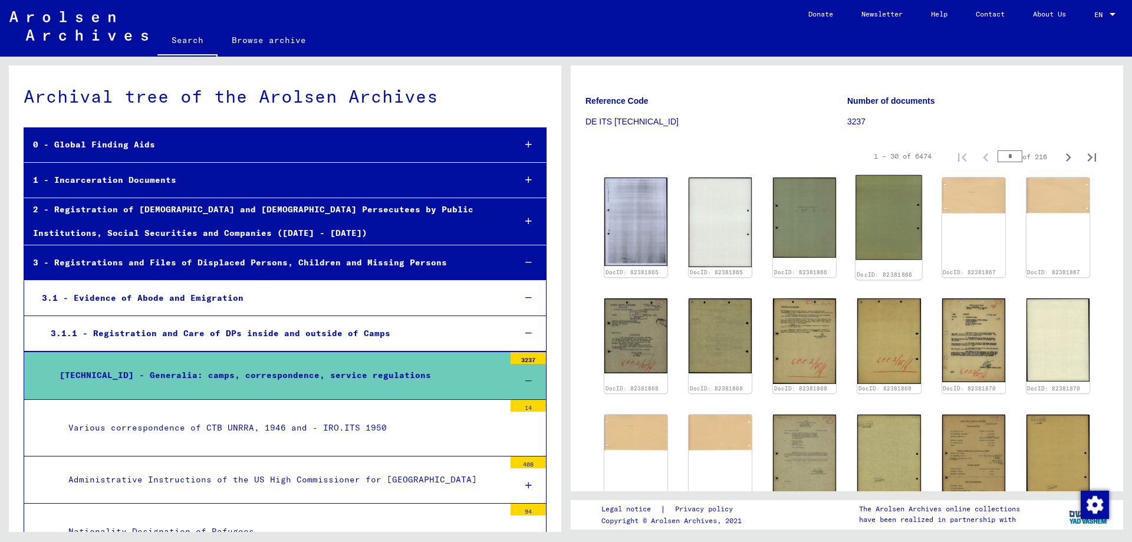
scroll to position [177, 0]
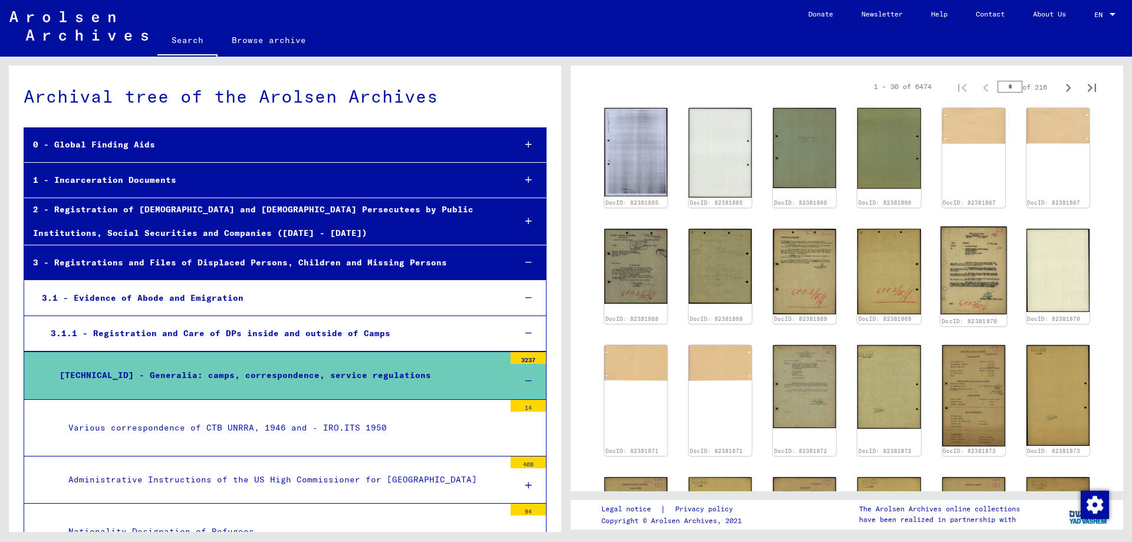
click at [954, 255] on img at bounding box center [974, 270] width 67 height 88
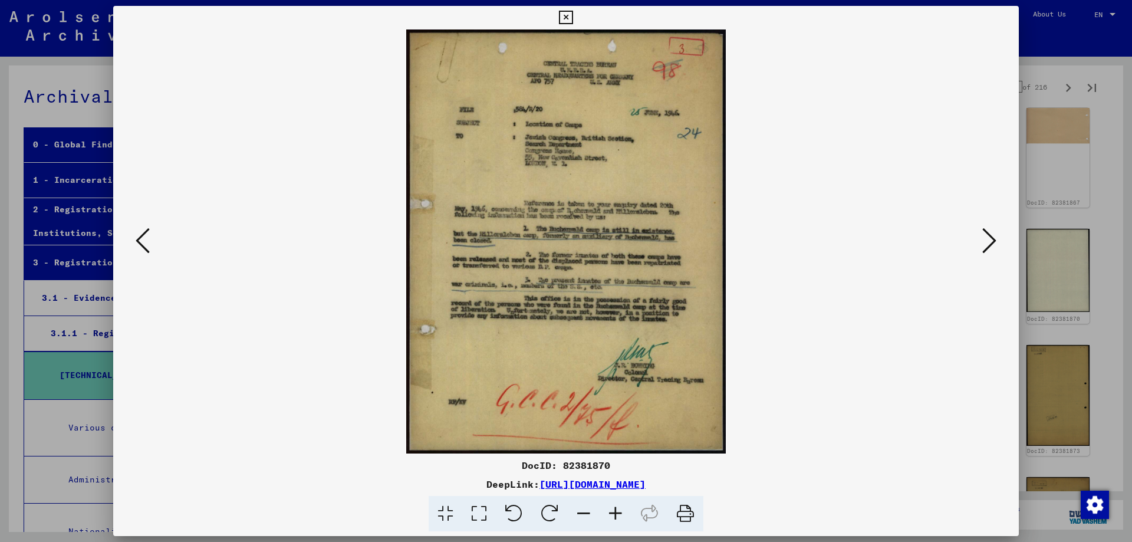
click at [1039, 206] on div at bounding box center [566, 271] width 1132 height 542
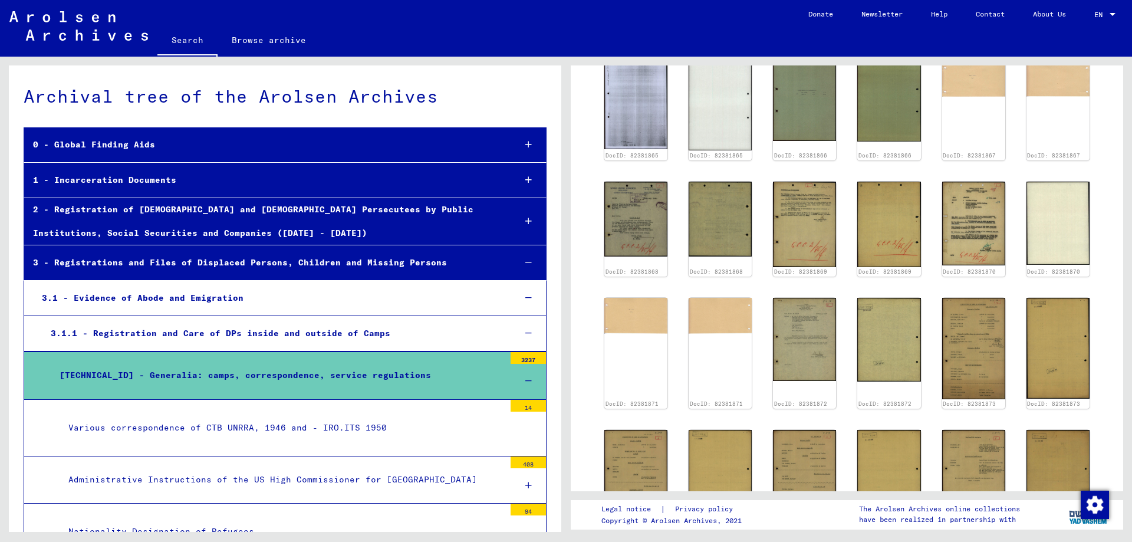
scroll to position [295, 0]
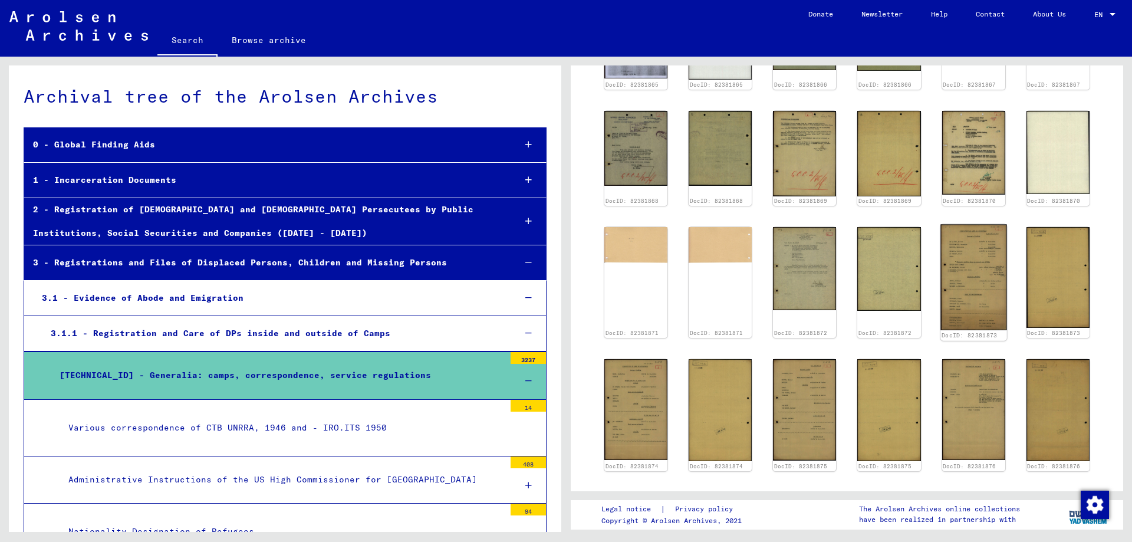
click at [983, 267] on img at bounding box center [974, 278] width 67 height 106
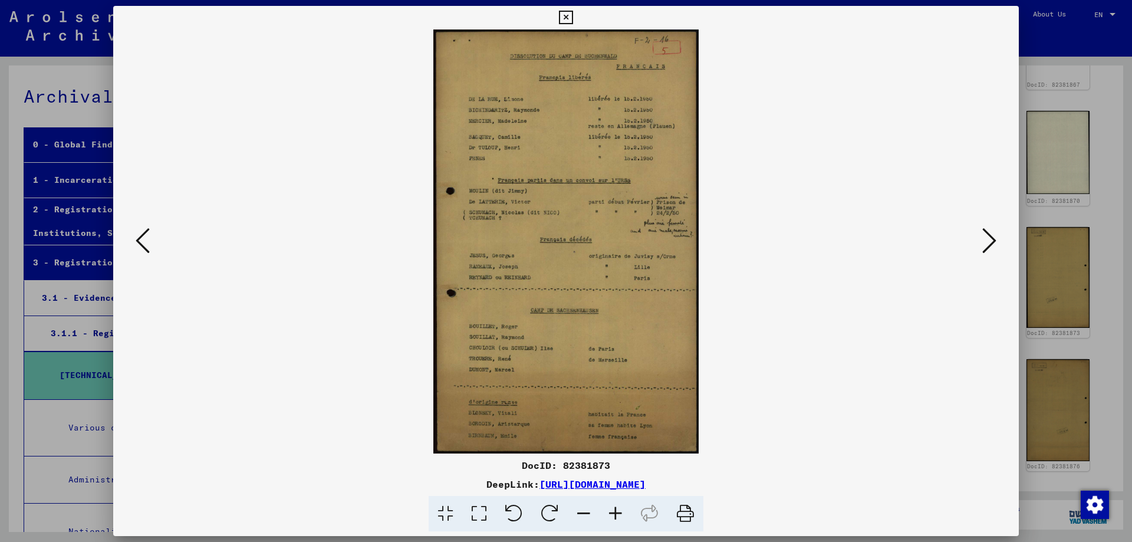
click at [1034, 220] on div at bounding box center [566, 271] width 1132 height 542
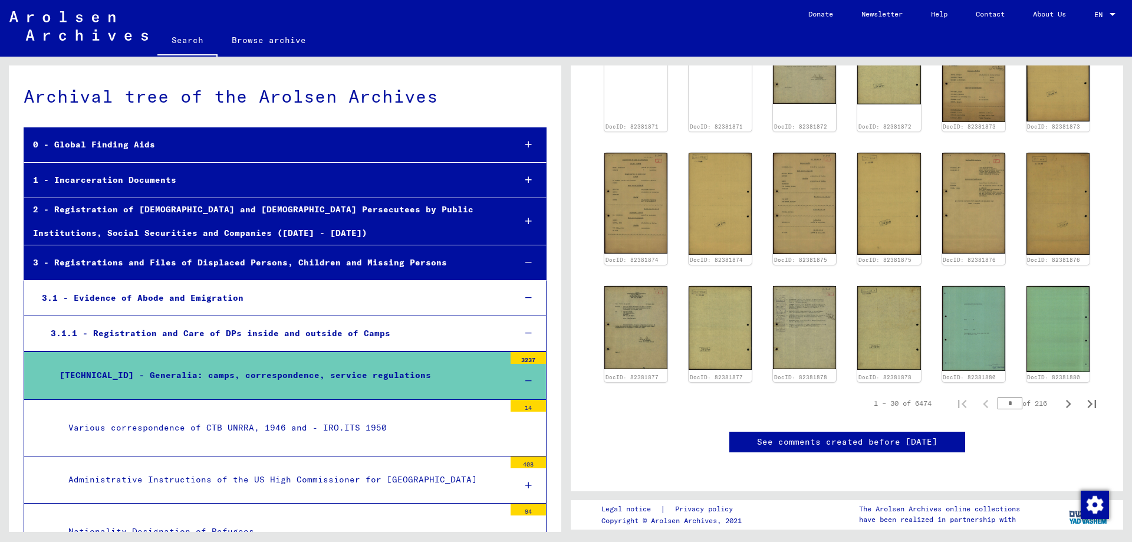
scroll to position [572, 0]
click at [849, 436] on link "See comments created before [DATE]" at bounding box center [847, 442] width 180 height 12
